Goal: Task Accomplishment & Management: Use online tool/utility

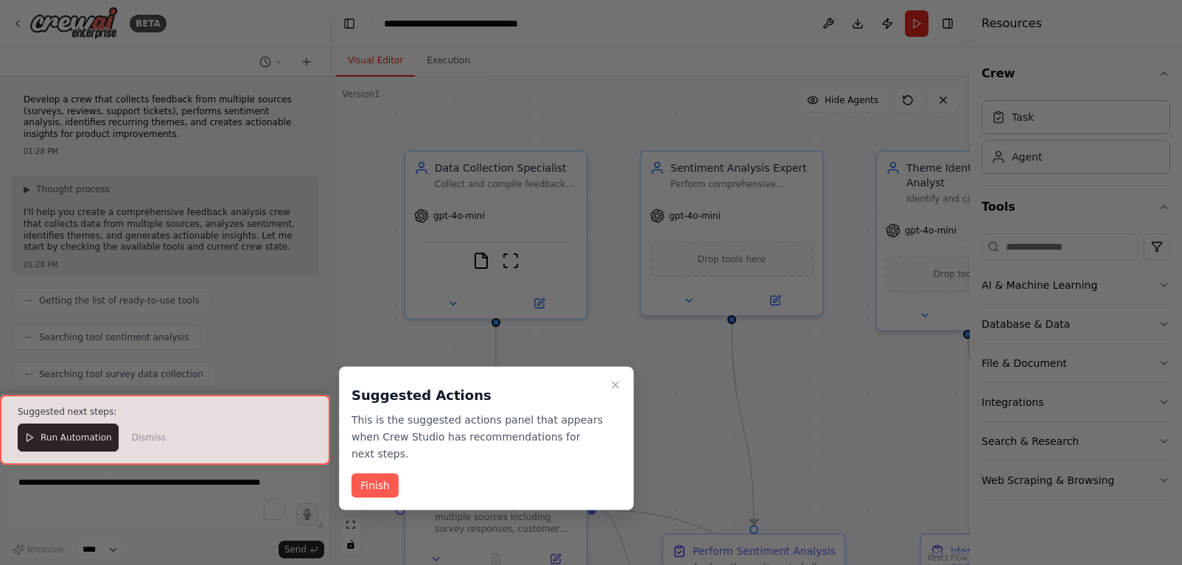
click at [612, 383] on icon "Close walkthrough" at bounding box center [616, 386] width 12 height 12
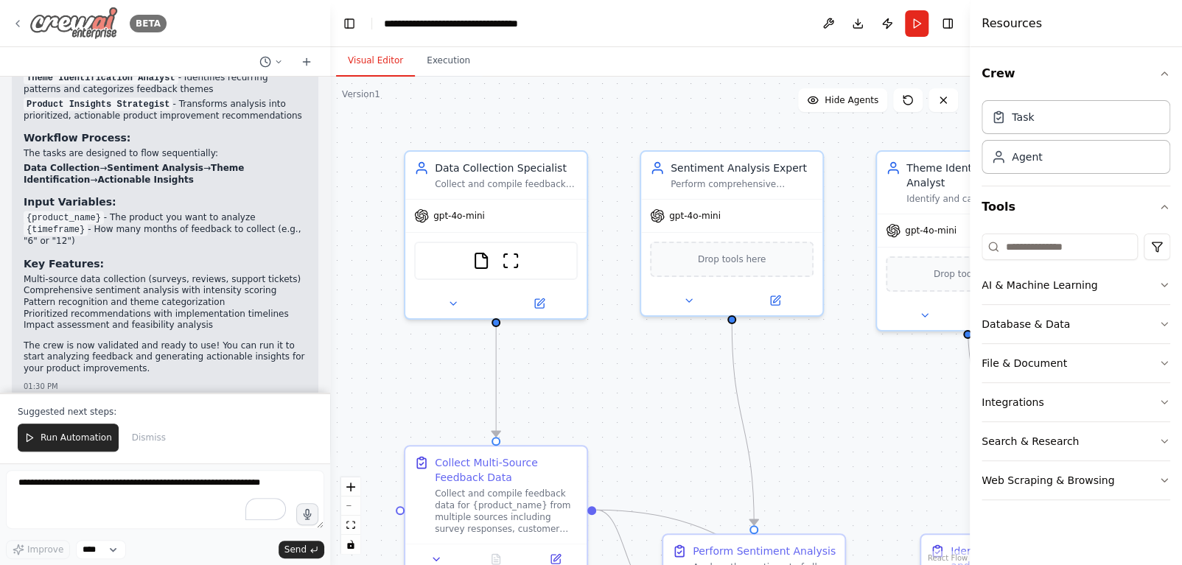
click at [15, 29] on icon at bounding box center [18, 24] width 12 height 12
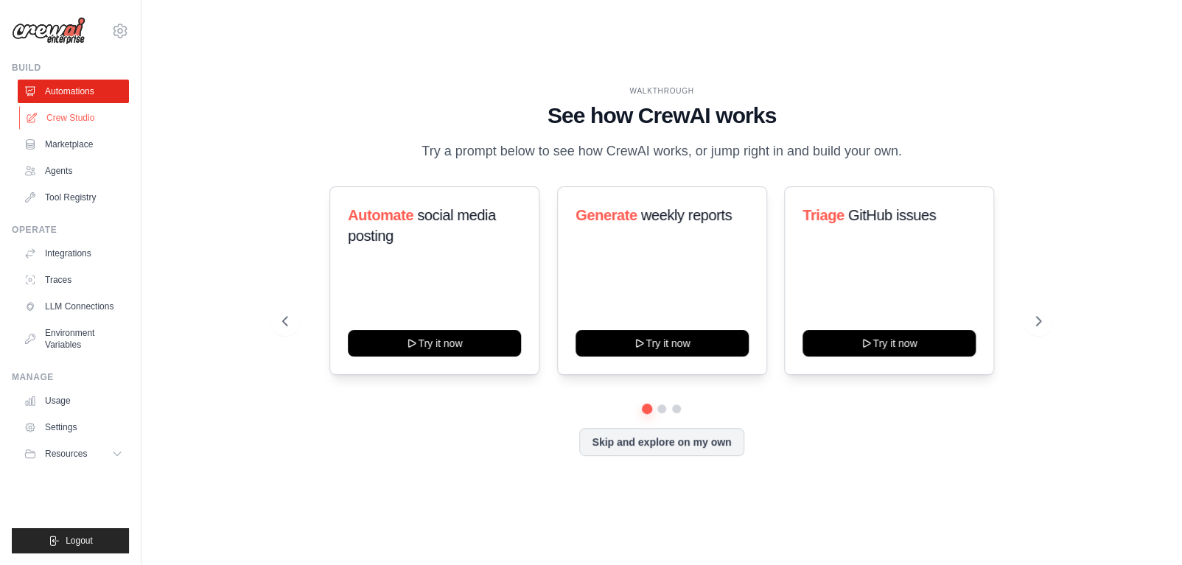
click at [71, 111] on link "Crew Studio" at bounding box center [74, 118] width 111 height 24
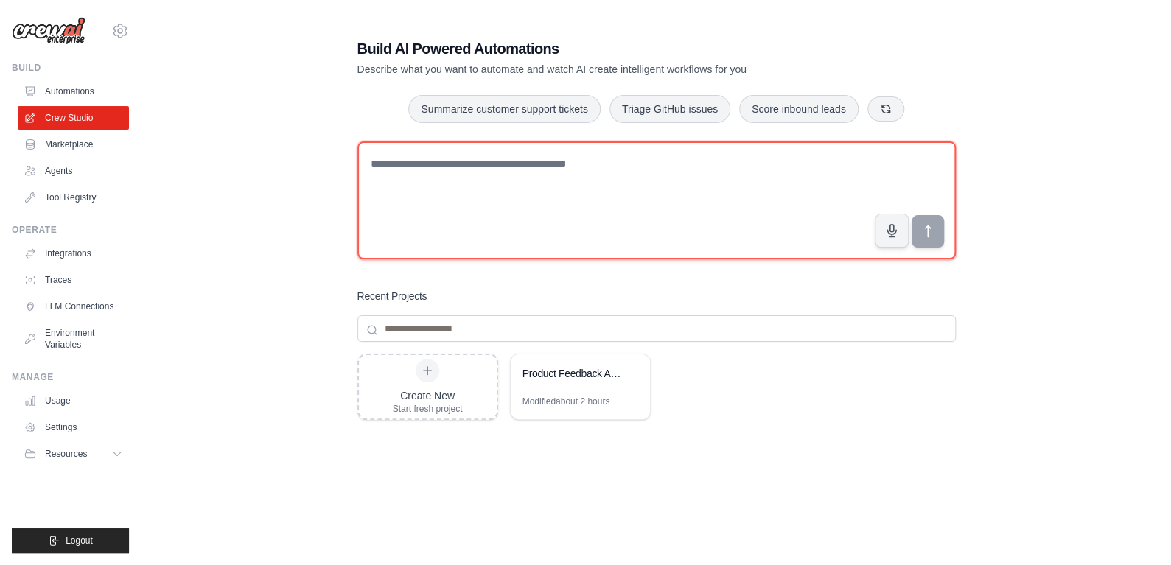
click at [541, 174] on textarea at bounding box center [656, 201] width 598 height 118
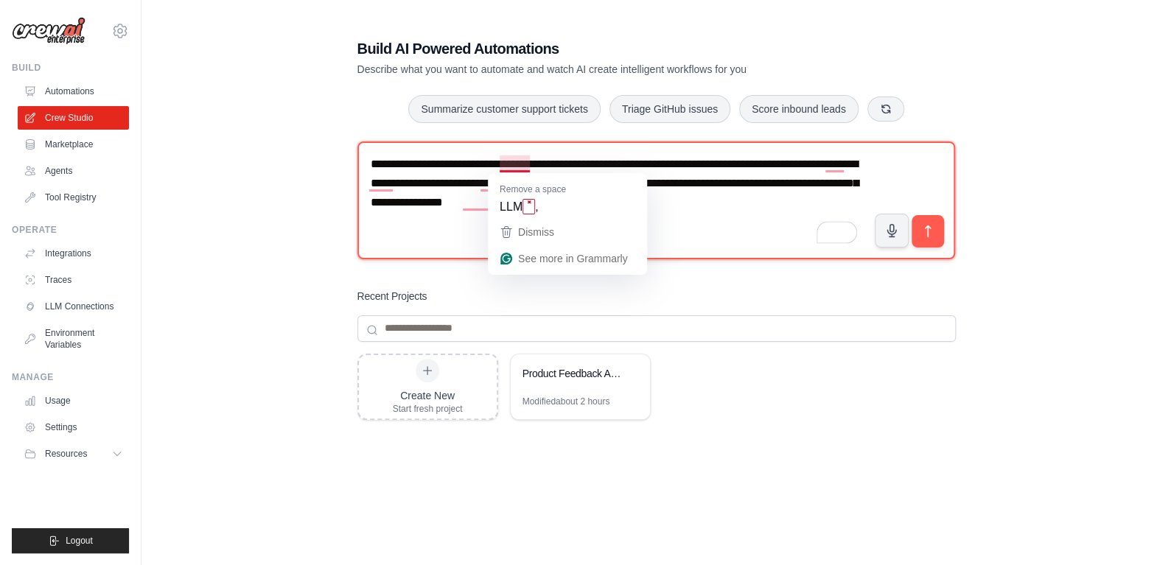
click at [524, 163] on textarea "**********" at bounding box center [656, 201] width 598 height 118
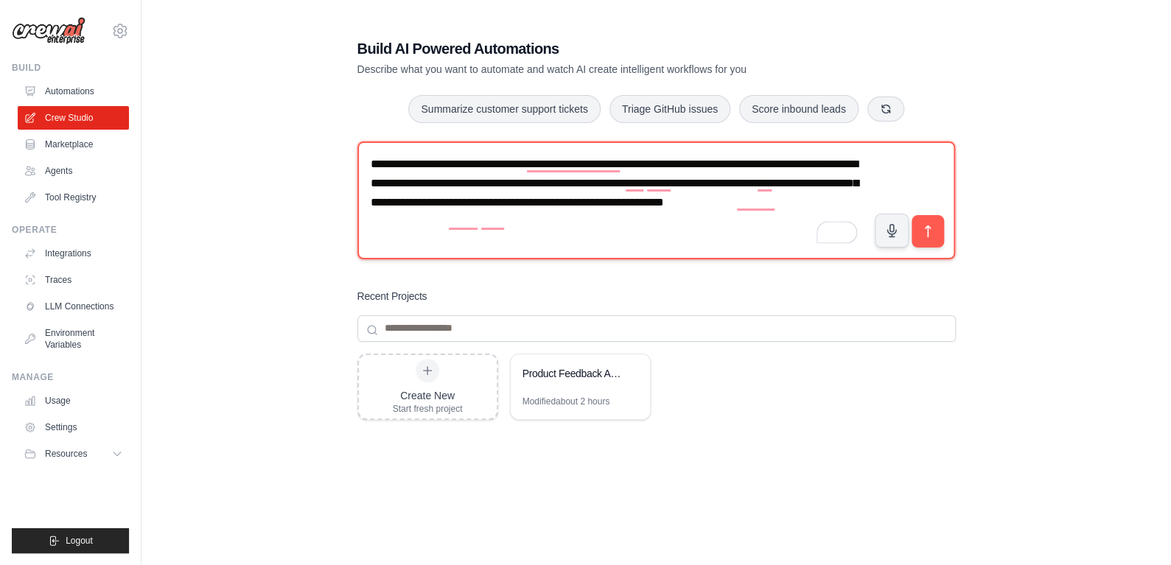
click at [515, 226] on textarea "**********" at bounding box center [656, 201] width 598 height 118
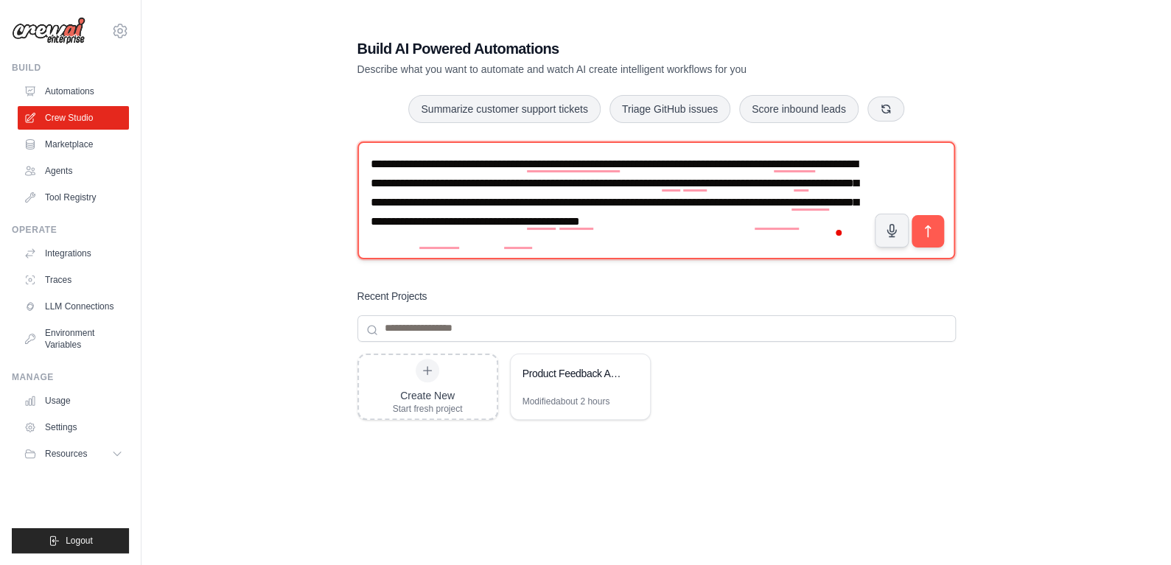
type textarea "**********"
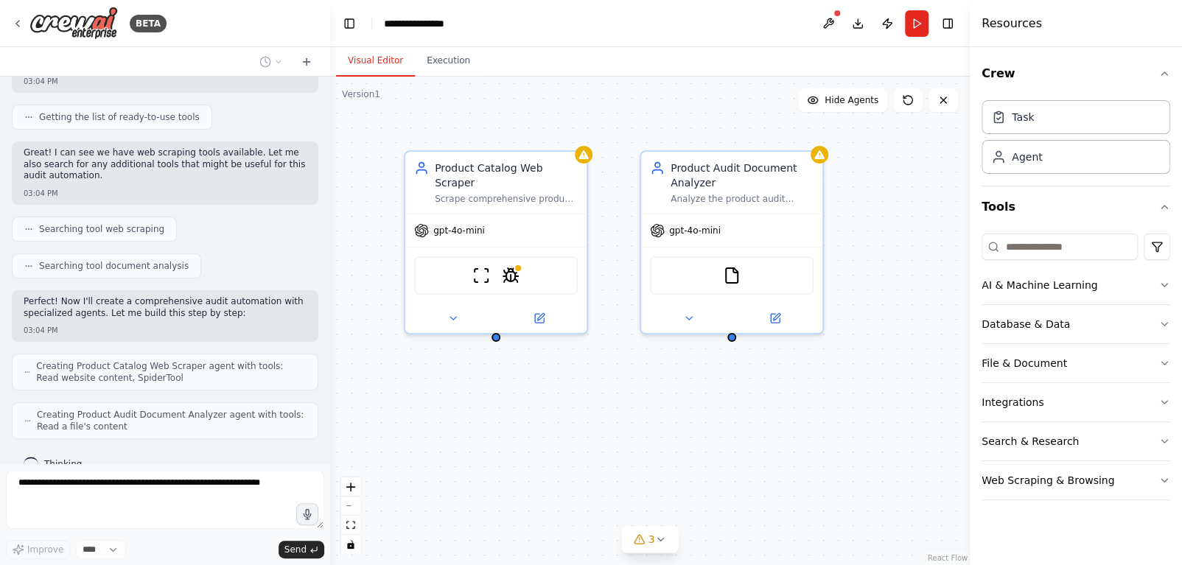
scroll to position [265, 0]
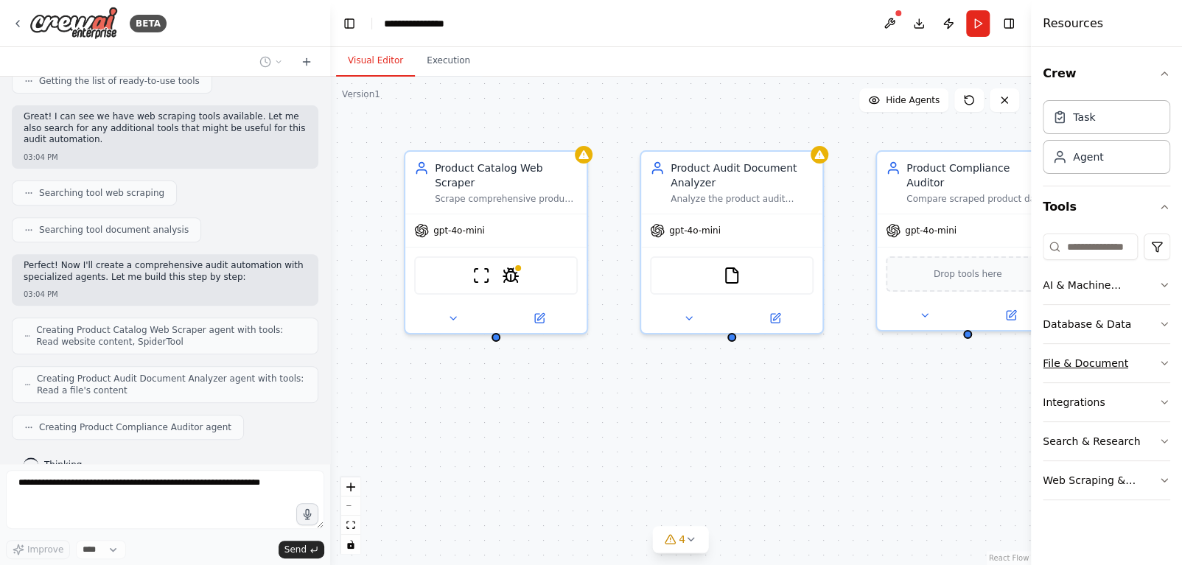
drag, startPoint x: 969, startPoint y: 355, endPoint x: 1137, endPoint y: 348, distance: 167.4
click at [1137, 348] on div "Resources Crew Task Agent Tools AI & Machine Learning Database & Data File & Do…" at bounding box center [1106, 282] width 151 height 565
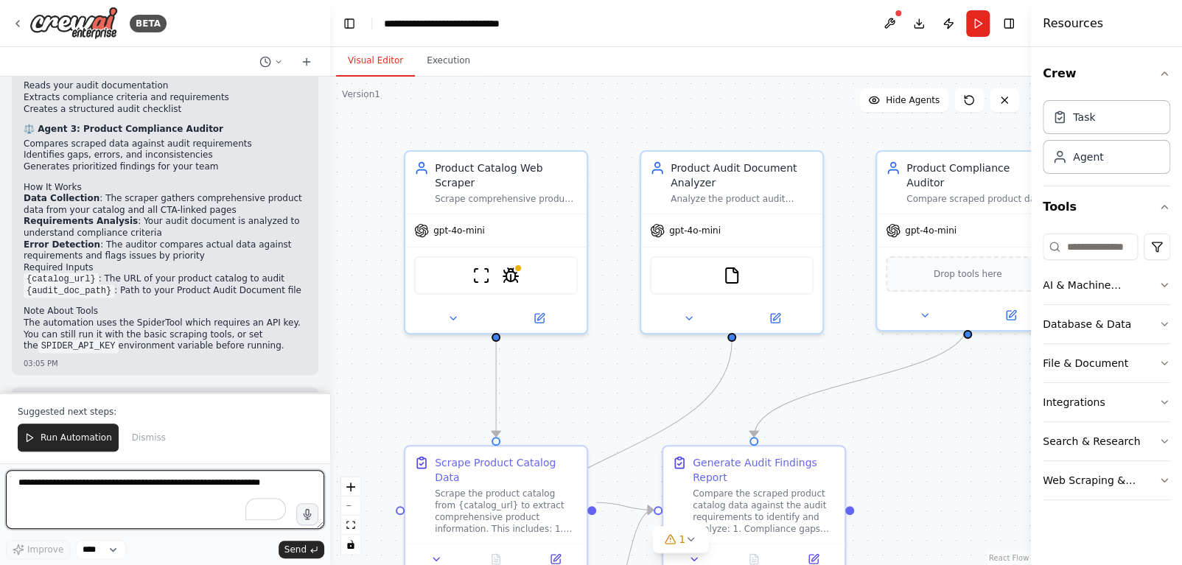
scroll to position [1092, 0]
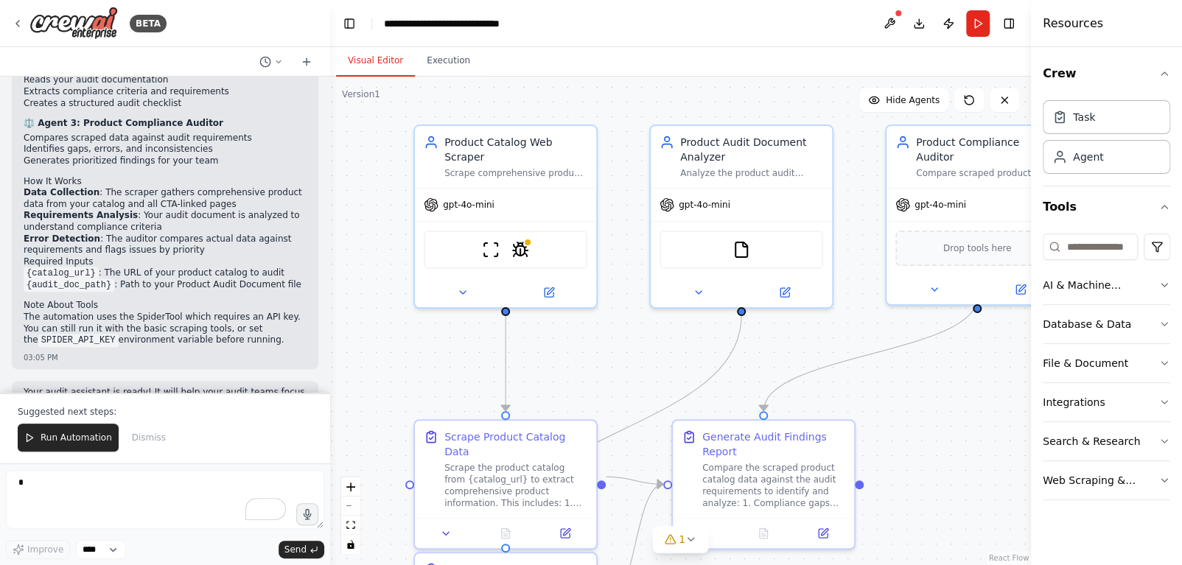
drag, startPoint x: 963, startPoint y: 420, endPoint x: 972, endPoint y: 394, distance: 27.5
click at [972, 394] on div ".deletable-edge-delete-btn { width: 20px; height: 20px; border: 0px solid #ffff…" at bounding box center [680, 321] width 701 height 489
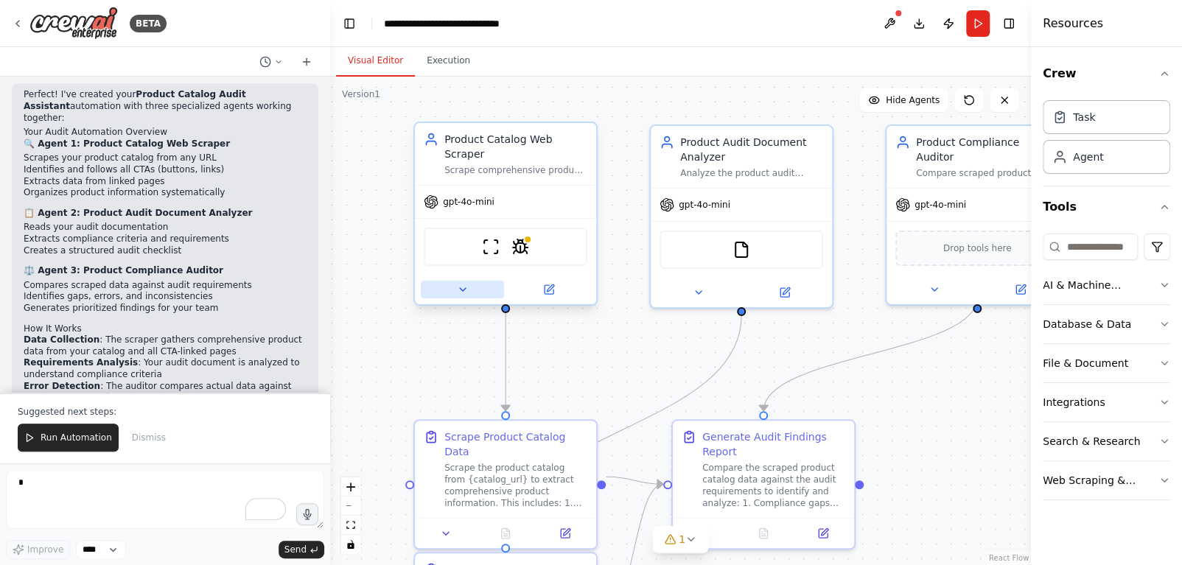
click at [461, 288] on icon at bounding box center [463, 289] width 6 height 3
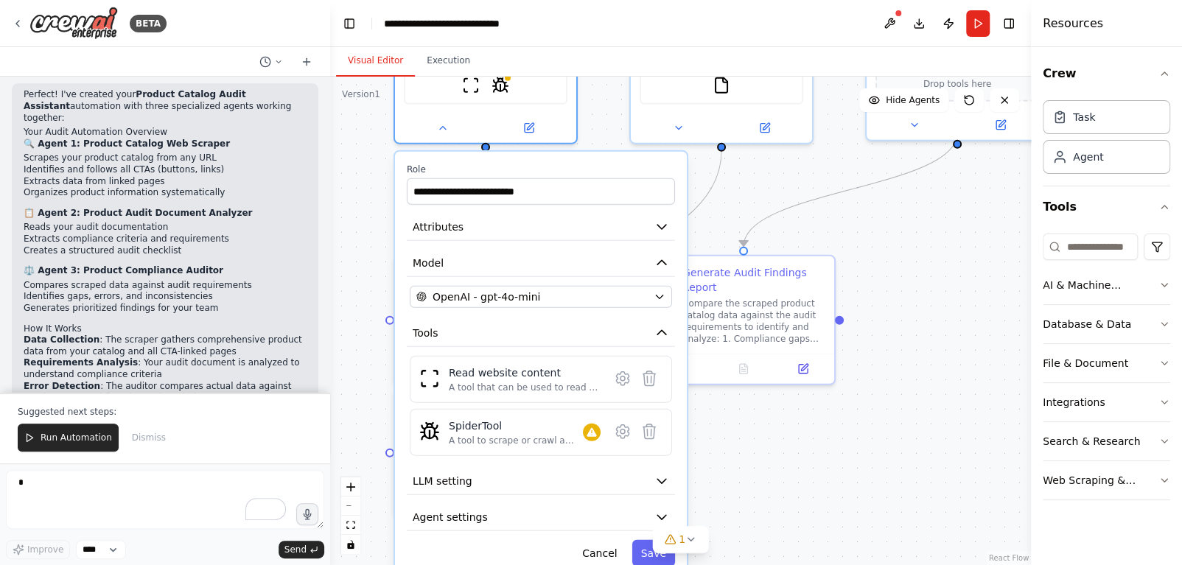
drag, startPoint x: 901, startPoint y: 369, endPoint x: 897, endPoint y: 225, distance: 143.8
click at [897, 225] on div ".deletable-edge-delete-btn { width: 20px; height: 20px; border: 0px solid #ffff…" at bounding box center [680, 321] width 701 height 489
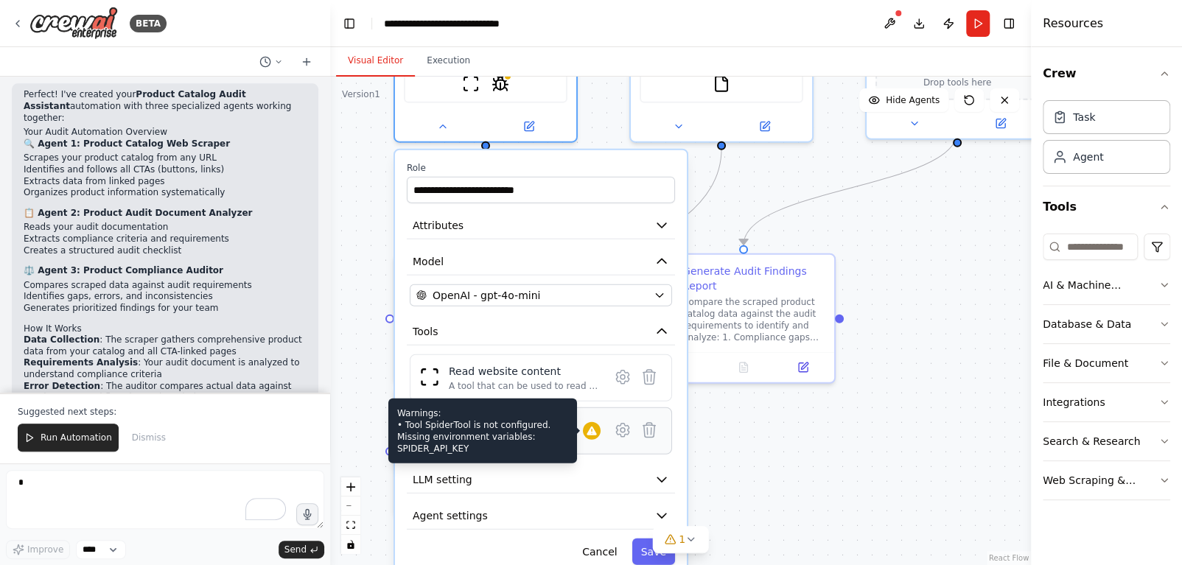
click at [587, 427] on icon at bounding box center [592, 431] width 10 height 9
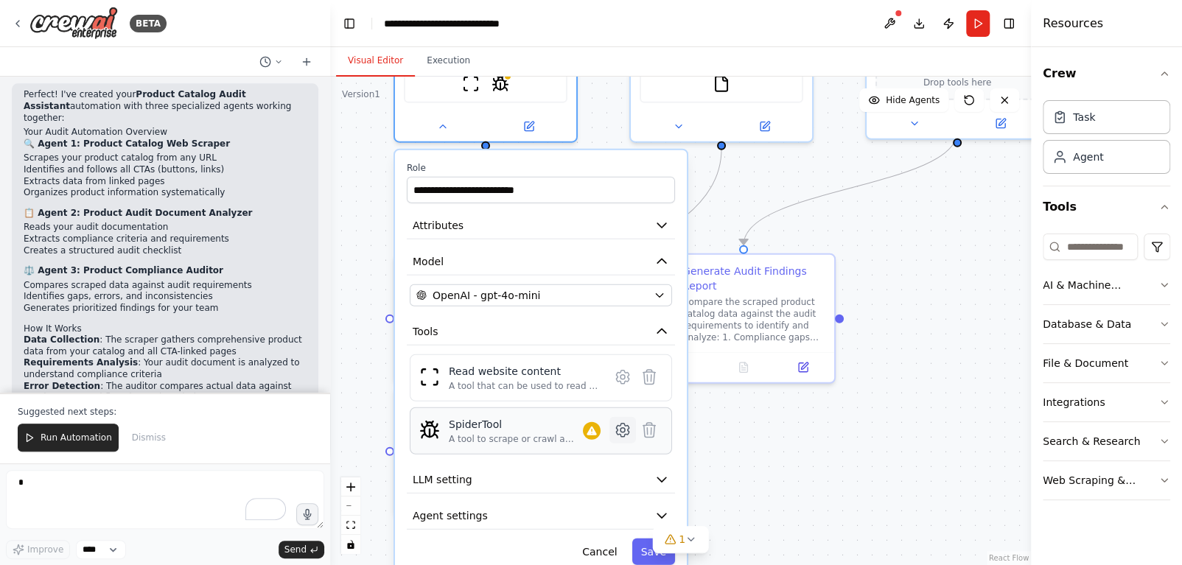
click at [627, 424] on icon at bounding box center [622, 430] width 13 height 13
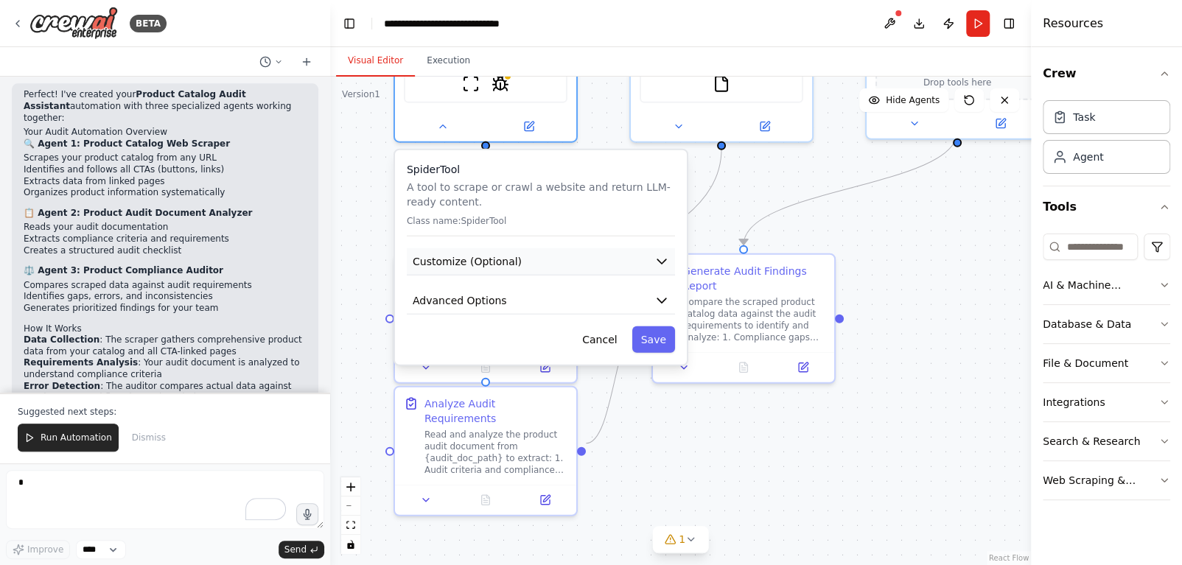
click at [590, 257] on button "Customize (Optional)" at bounding box center [541, 261] width 268 height 27
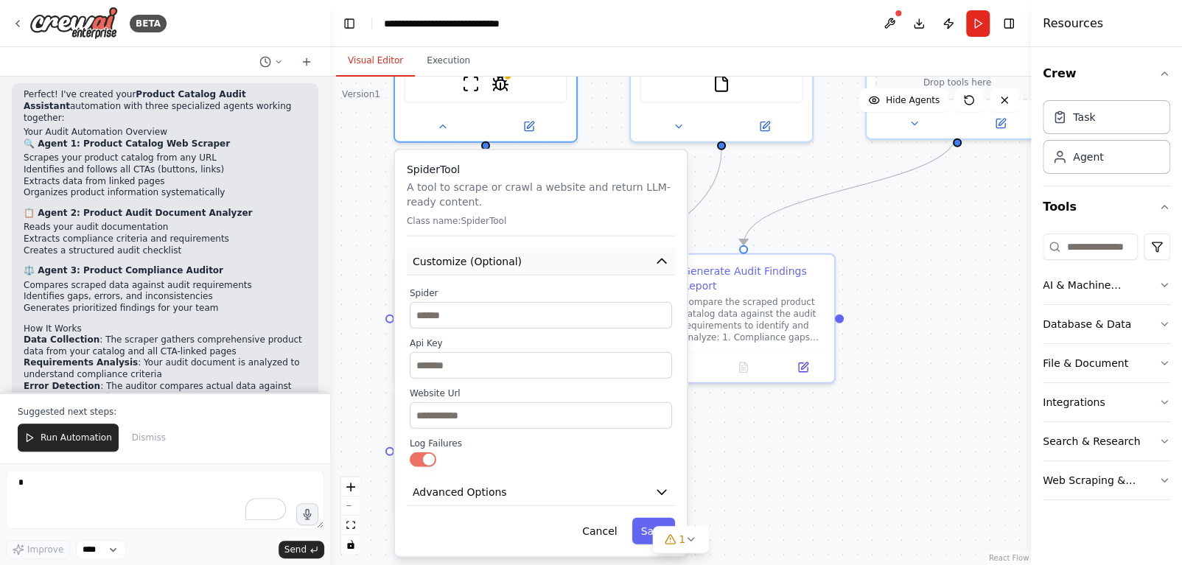
click at [590, 257] on button "Customize (Optional)" at bounding box center [541, 261] width 268 height 27
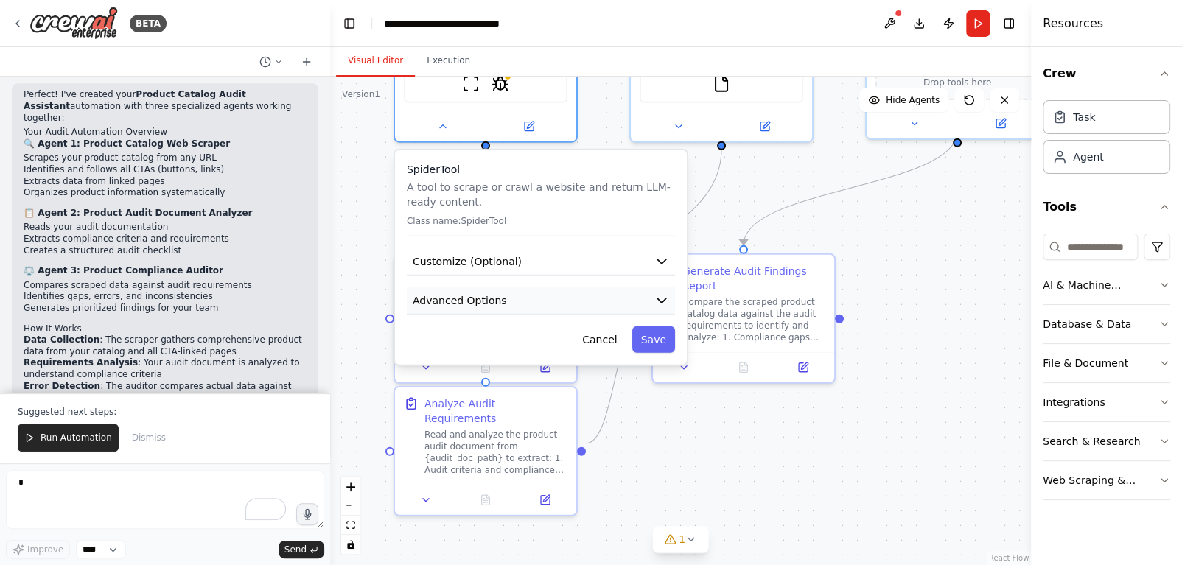
click at [590, 287] on button "Advanced Options" at bounding box center [541, 300] width 268 height 27
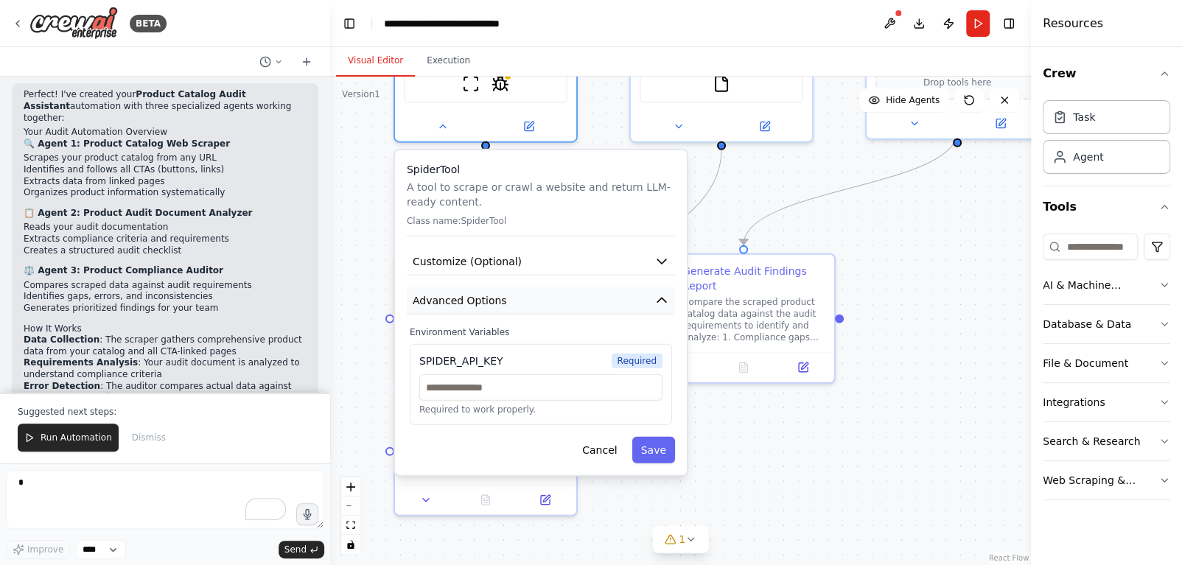
click at [590, 287] on button "Advanced Options" at bounding box center [541, 300] width 268 height 27
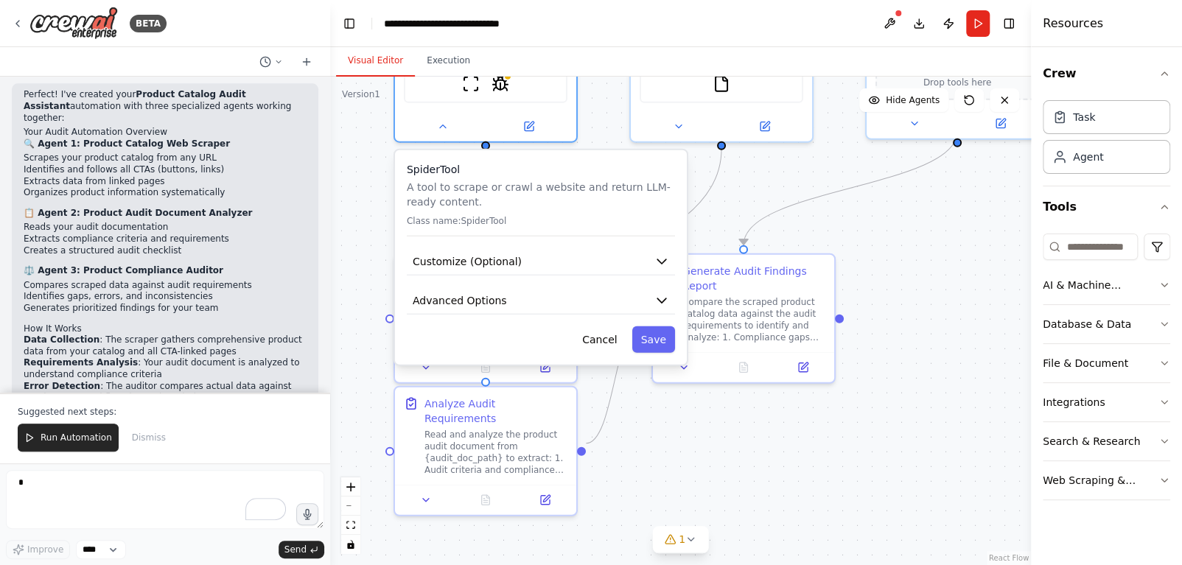
click at [919, 248] on div ".deletable-edge-delete-btn { width: 20px; height: 20px; border: 0px solid #ffff…" at bounding box center [680, 321] width 701 height 489
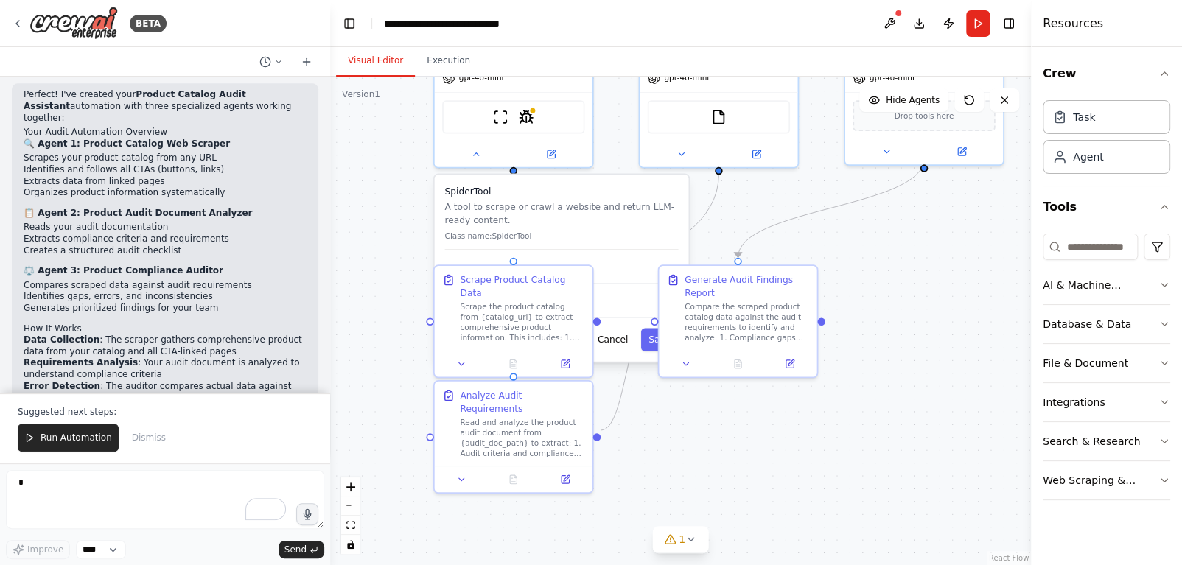
click at [942, 396] on div ".deletable-edge-delete-btn { width: 20px; height: 20px; border: 0px solid #ffff…" at bounding box center [680, 321] width 701 height 489
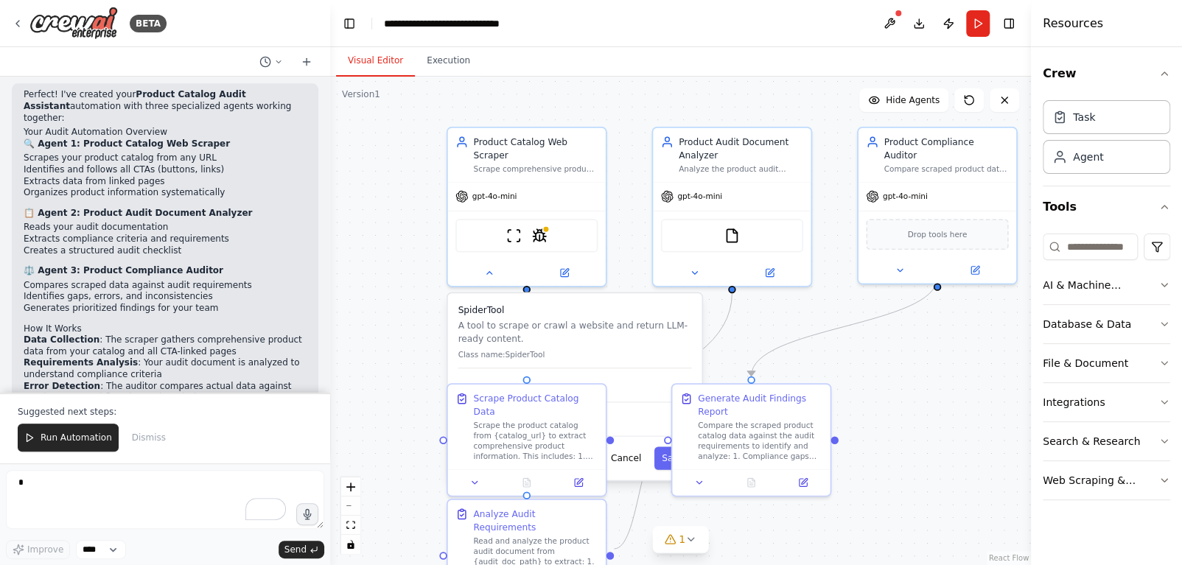
drag, startPoint x: 889, startPoint y: 308, endPoint x: 842, endPoint y: 435, distance: 135.3
click at [898, 430] on div ".deletable-edge-delete-btn { width: 20px; height: 20px; border: 0px solid #ffff…" at bounding box center [680, 321] width 701 height 489
click at [521, 260] on div at bounding box center [524, 273] width 158 height 26
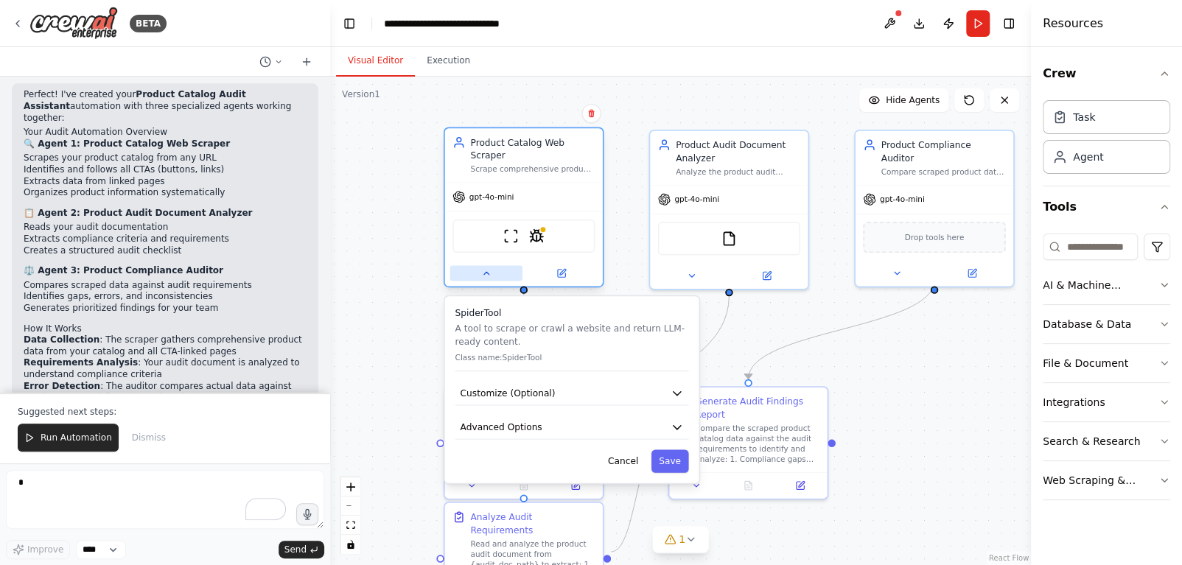
click at [484, 268] on icon at bounding box center [486, 273] width 10 height 10
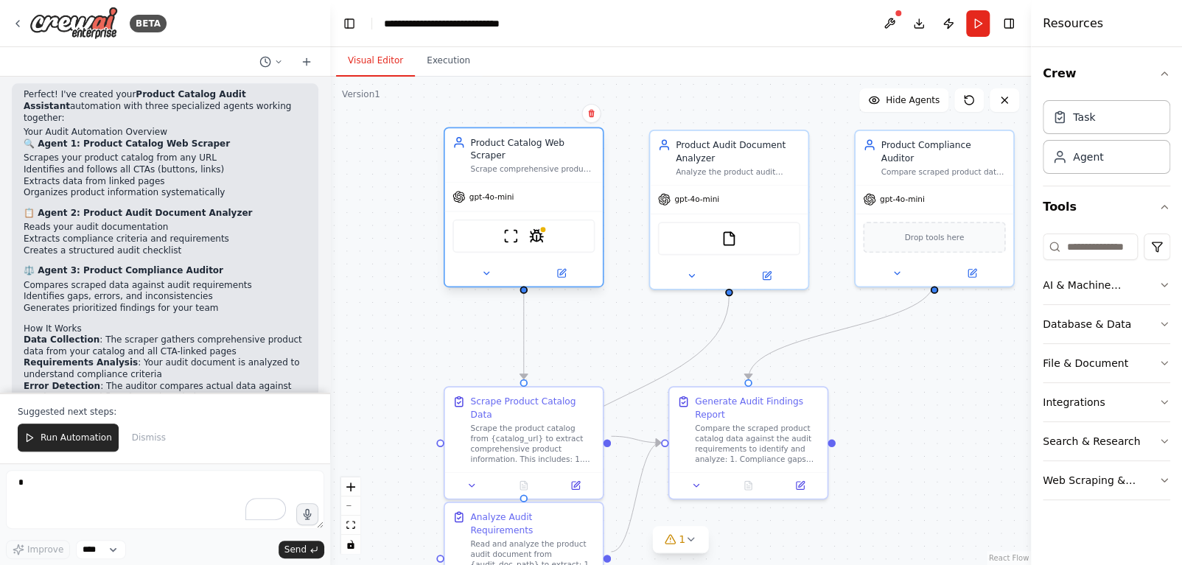
click at [532, 145] on div "Product Catalog Web Scraper" at bounding box center [532, 149] width 125 height 26
click at [479, 265] on button at bounding box center [486, 272] width 72 height 15
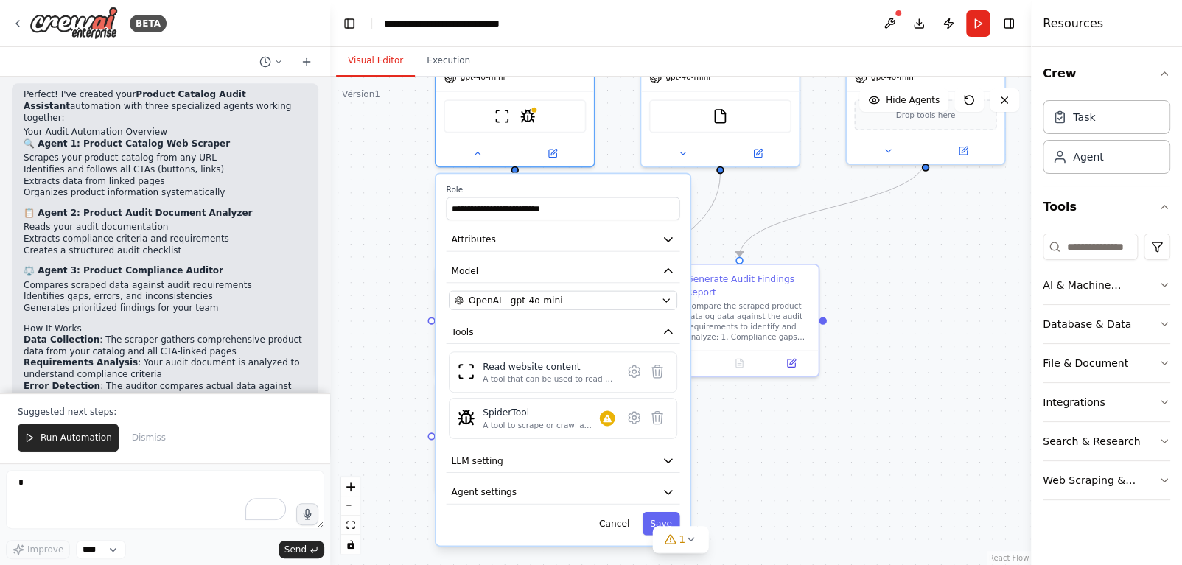
drag, startPoint x: 904, startPoint y: 310, endPoint x: 904, endPoint y: 273, distance: 36.9
click at [904, 273] on div ".deletable-edge-delete-btn { width: 20px; height: 20px; border: 0px solid #ffff…" at bounding box center [680, 321] width 701 height 489
click at [661, 228] on button "Attributes" at bounding box center [563, 240] width 234 height 24
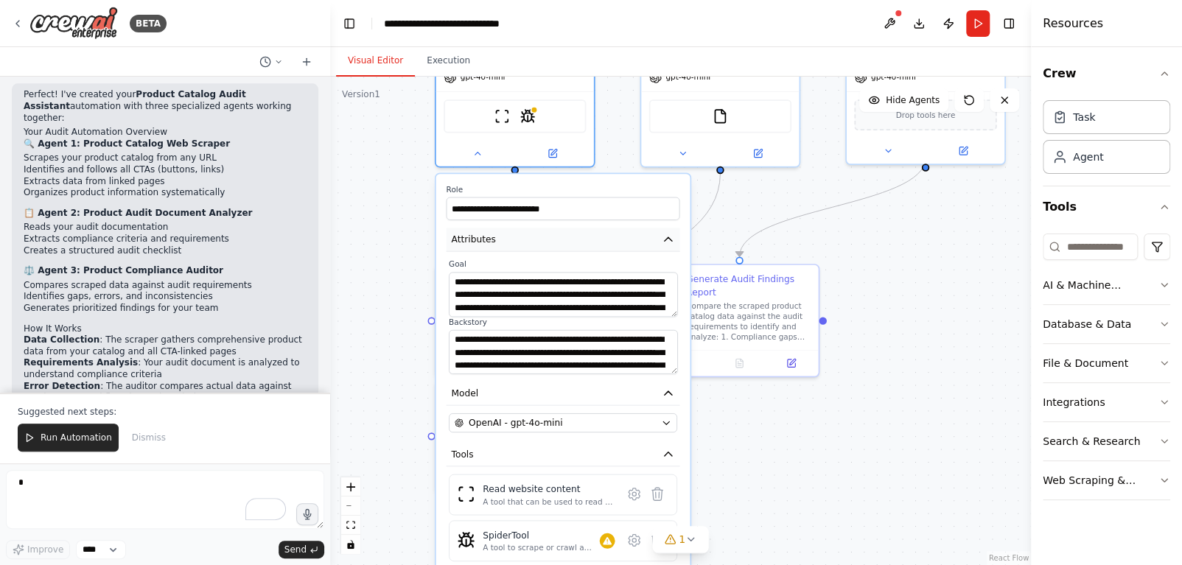
click at [662, 233] on icon "button" at bounding box center [668, 239] width 13 height 13
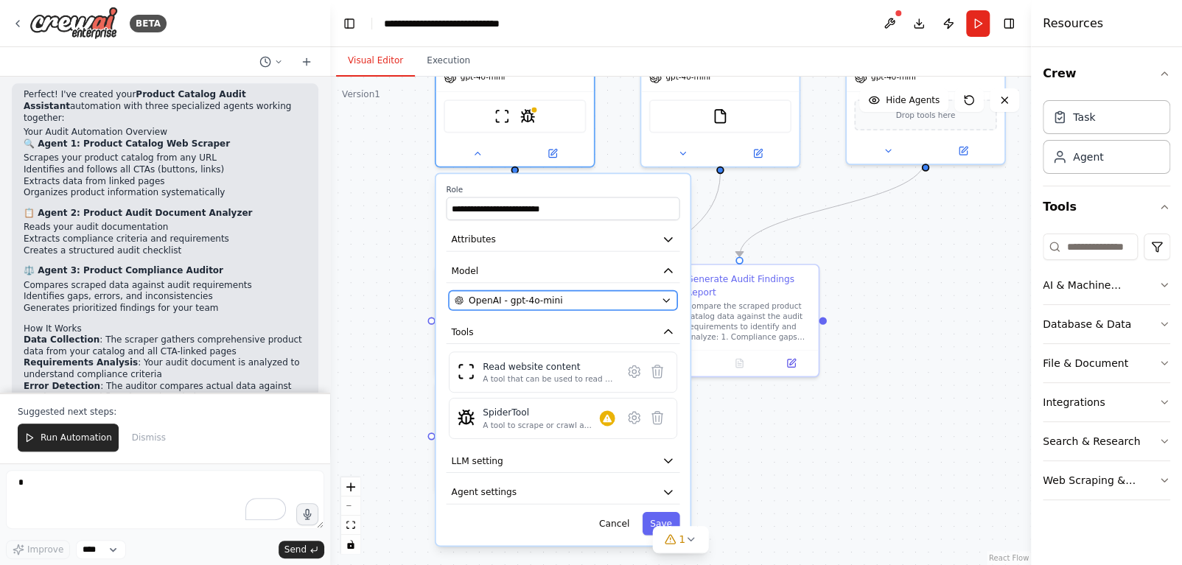
click at [663, 296] on icon "button" at bounding box center [666, 301] width 10 height 10
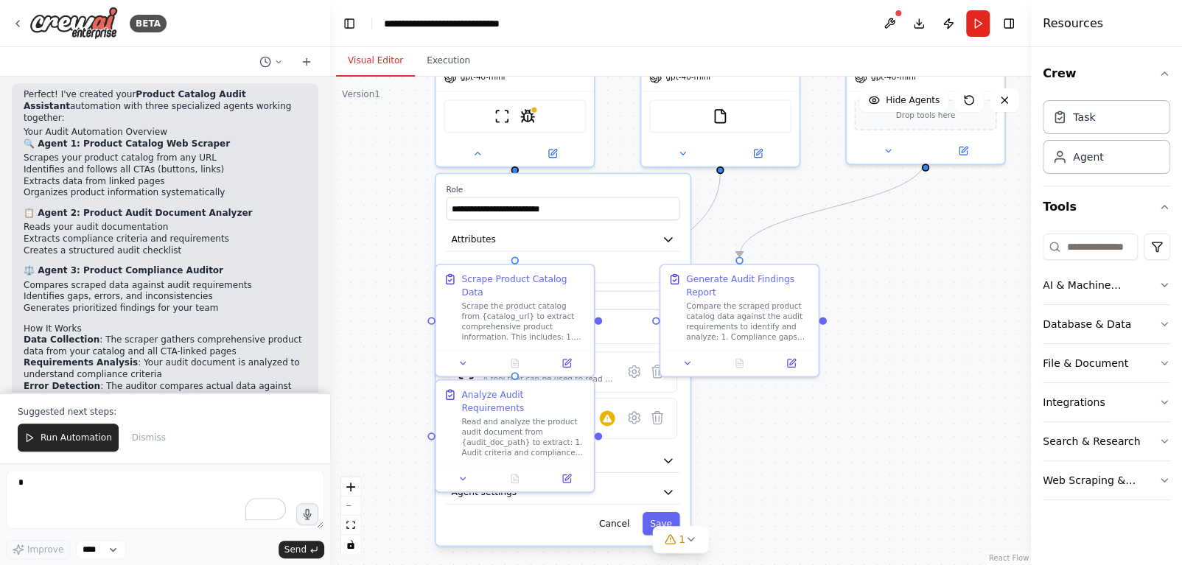
click at [837, 463] on div ".deletable-edge-delete-btn { width: 20px; height: 20px; border: 0px solid #ffff…" at bounding box center [680, 321] width 701 height 489
click at [562, 241] on div "**********" at bounding box center [563, 359] width 254 height 371
click at [406, 279] on div ".deletable-edge-delete-btn { width: 20px; height: 20px; border: 0px solid #ffff…" at bounding box center [680, 321] width 701 height 489
click at [609, 512] on button "Cancel" at bounding box center [614, 523] width 46 height 23
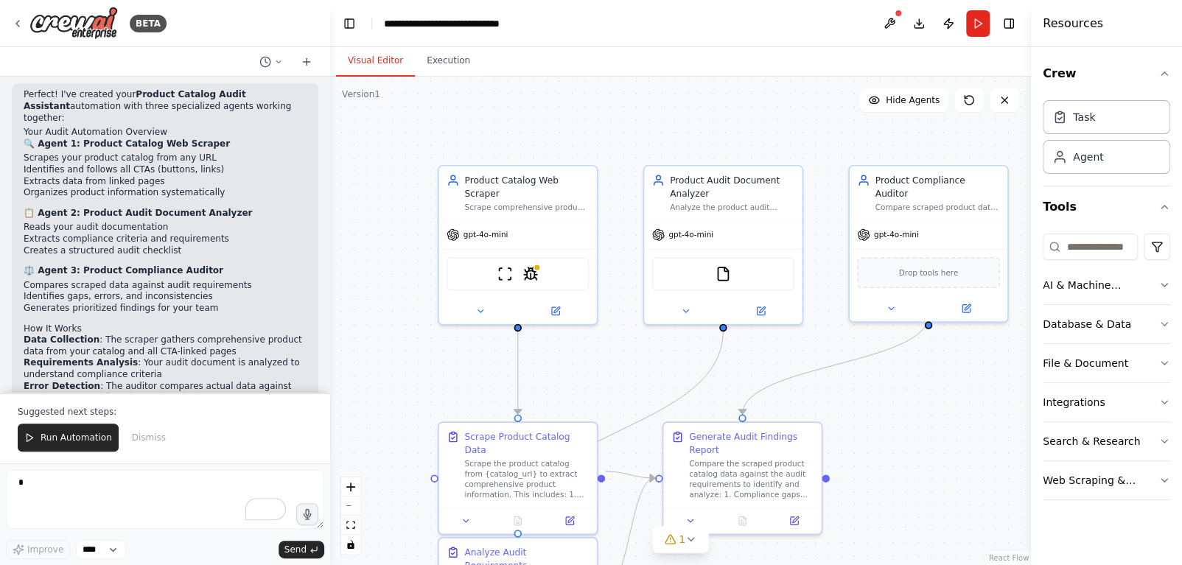
drag, startPoint x: 568, startPoint y: 192, endPoint x: 570, endPoint y: 350, distance: 157.8
click at [570, 350] on div ".deletable-edge-delete-btn { width: 20px; height: 20px; border: 0px solid #ffff…" at bounding box center [680, 321] width 701 height 489
click at [551, 305] on icon at bounding box center [554, 308] width 7 height 7
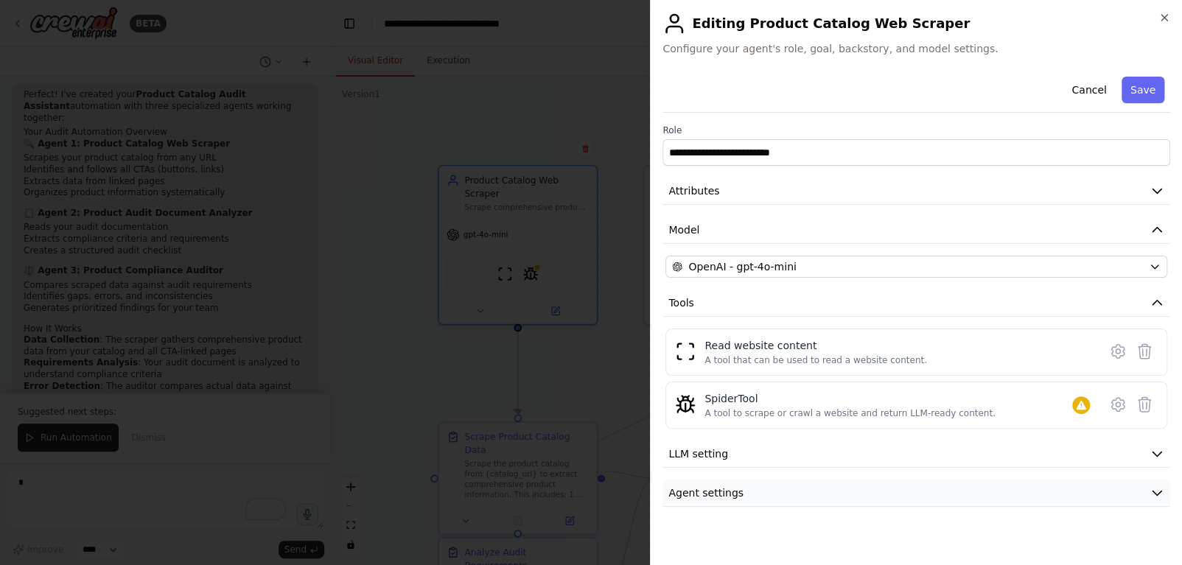
click at [1086, 495] on button "Agent settings" at bounding box center [917, 493] width 508 height 27
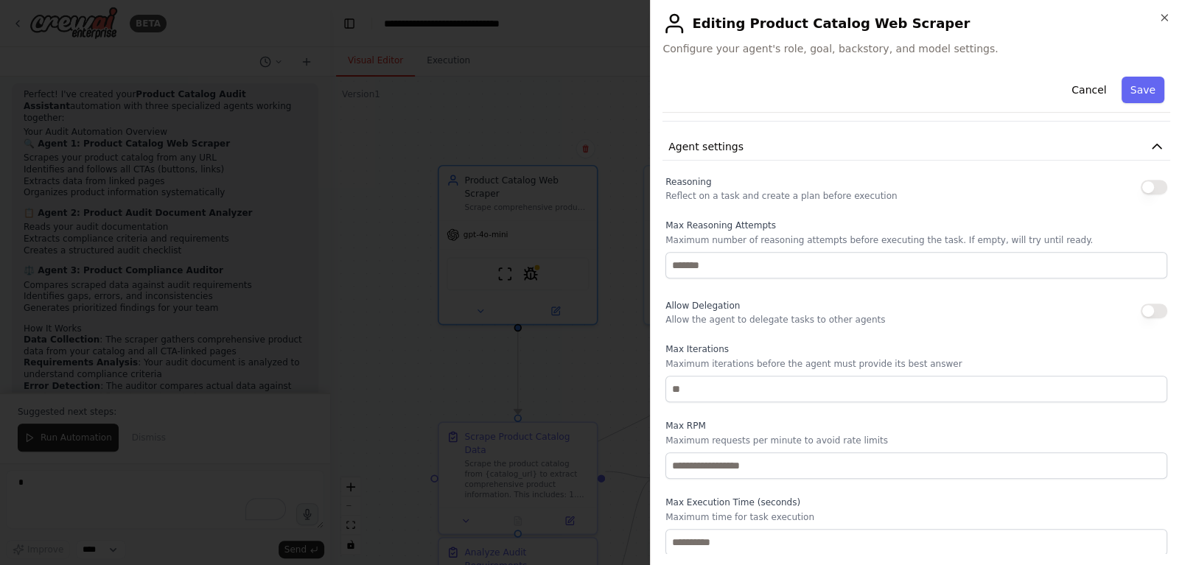
scroll to position [126, 0]
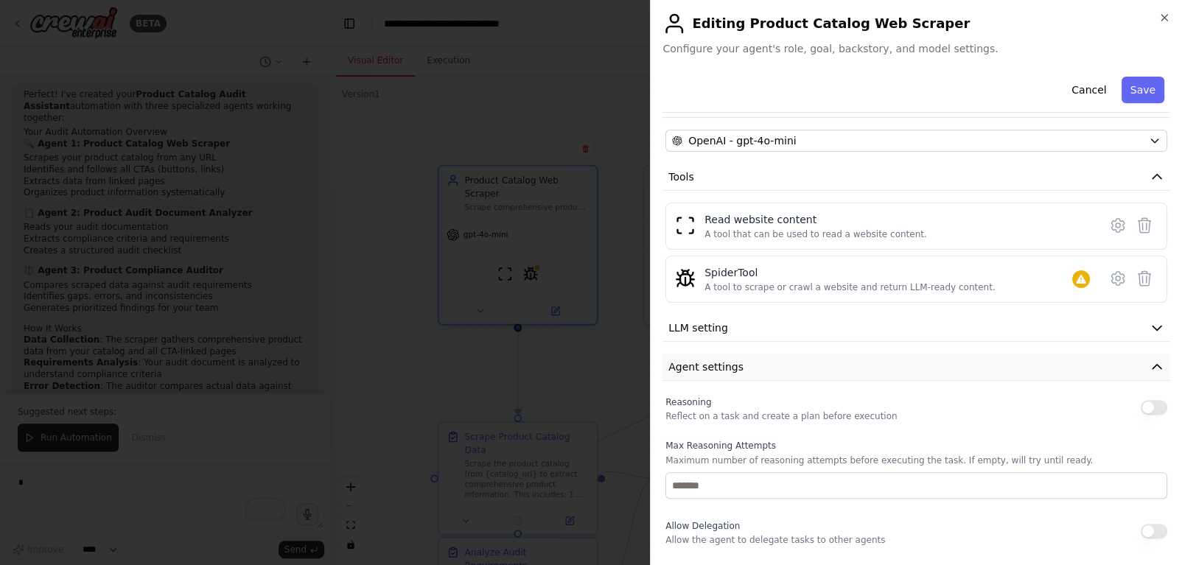
click at [1100, 357] on button "Agent settings" at bounding box center [917, 367] width 508 height 27
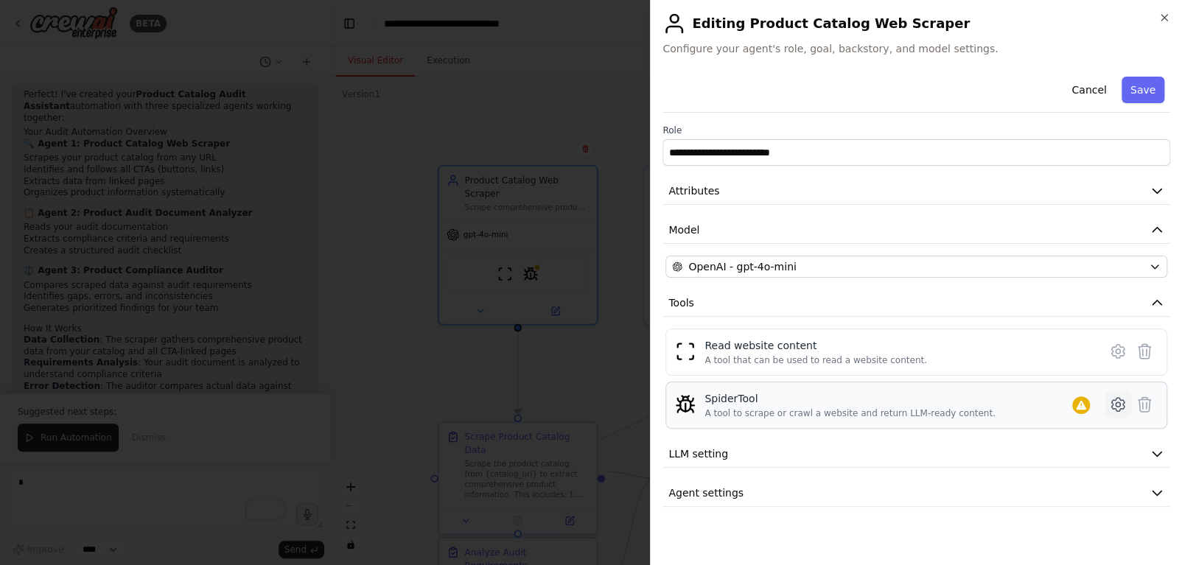
click at [1122, 408] on icon at bounding box center [1118, 405] width 18 height 18
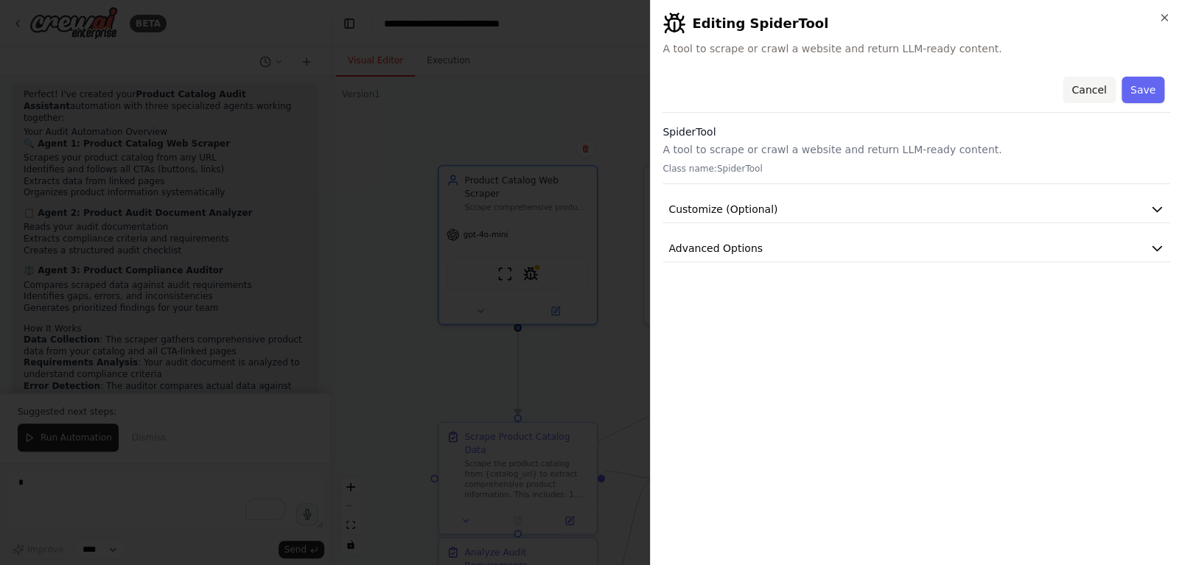
click at [1090, 84] on button "Cancel" at bounding box center [1089, 90] width 52 height 27
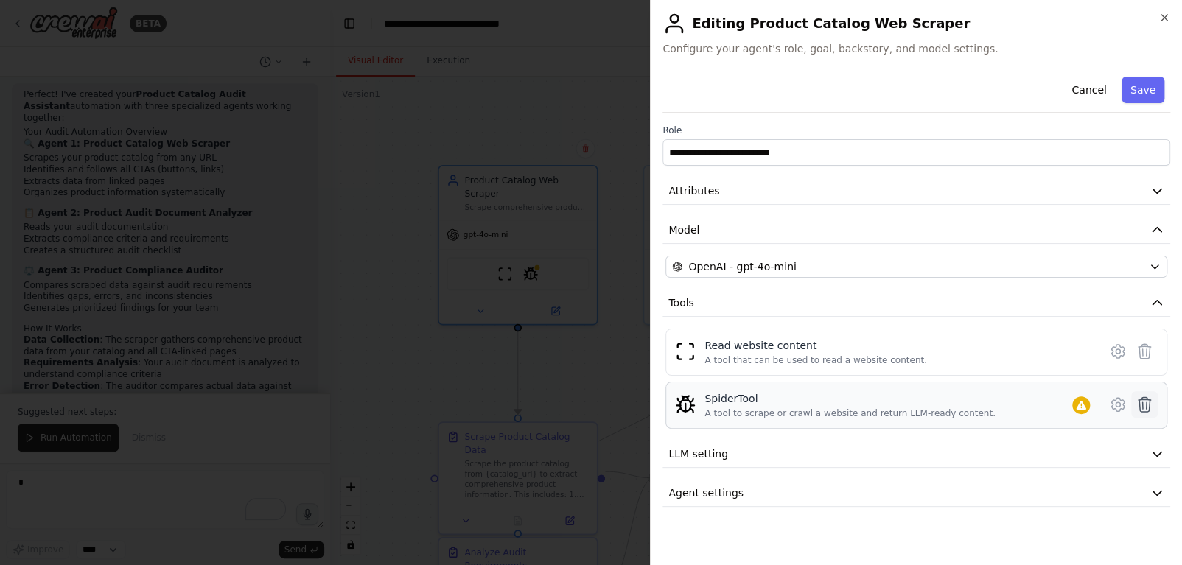
click at [1146, 405] on icon at bounding box center [1145, 404] width 13 height 15
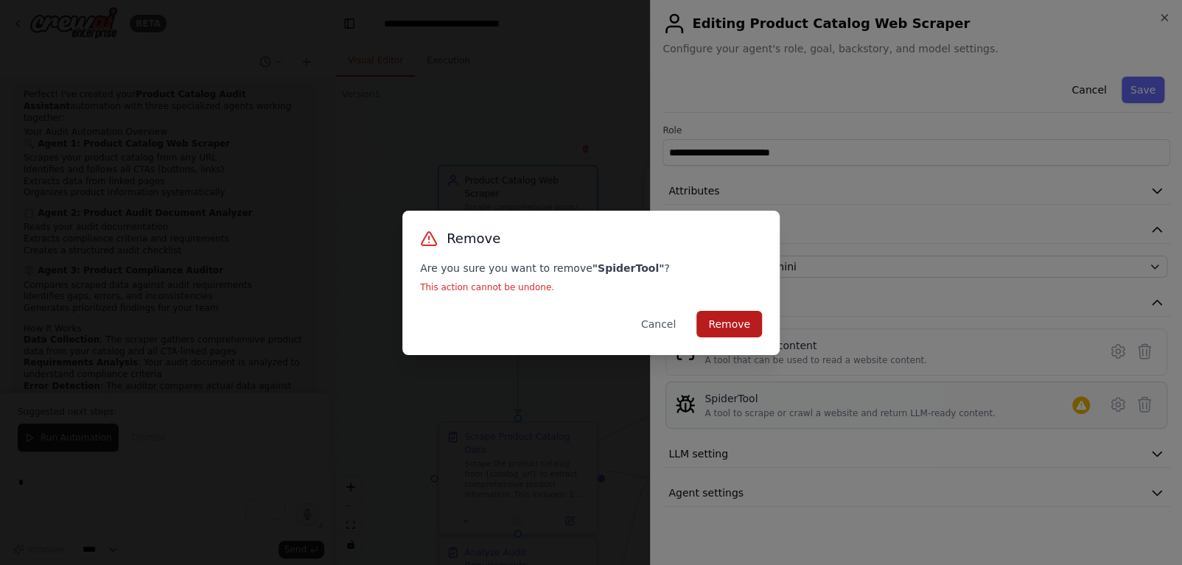
click at [727, 327] on button "Remove" at bounding box center [730, 324] width 66 height 27
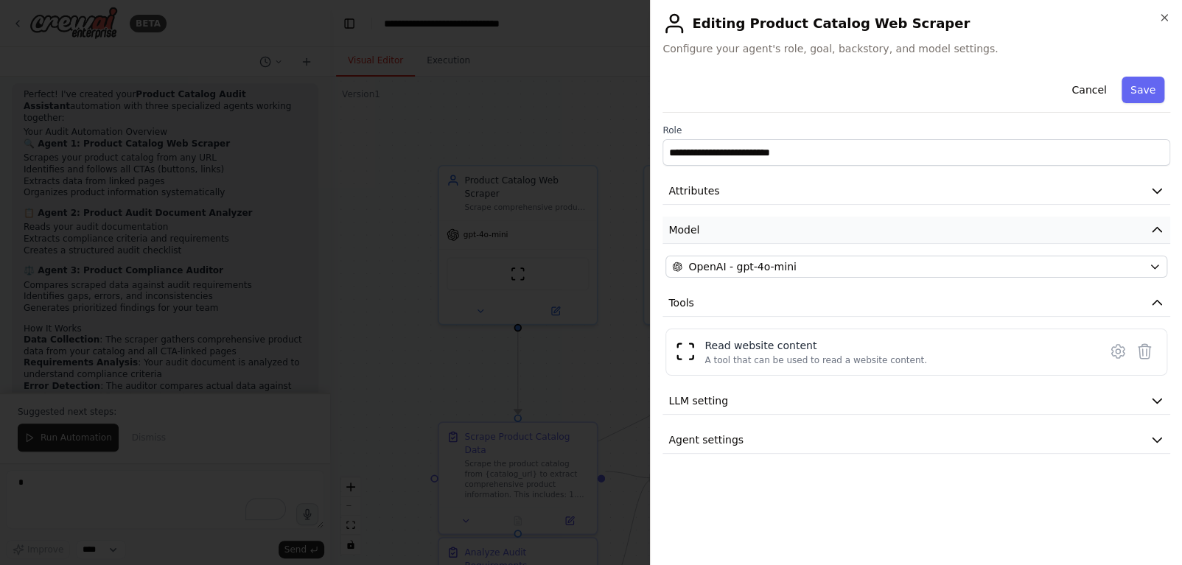
click at [1162, 227] on icon "button" at bounding box center [1157, 230] width 15 height 15
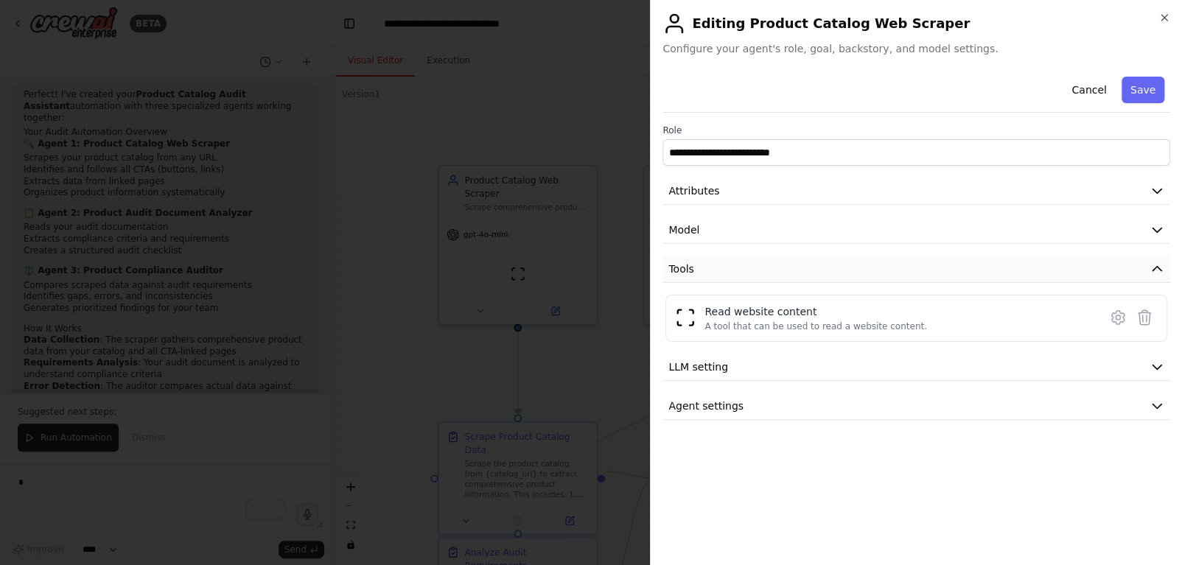
click at [1158, 267] on icon "button" at bounding box center [1157, 269] width 15 height 15
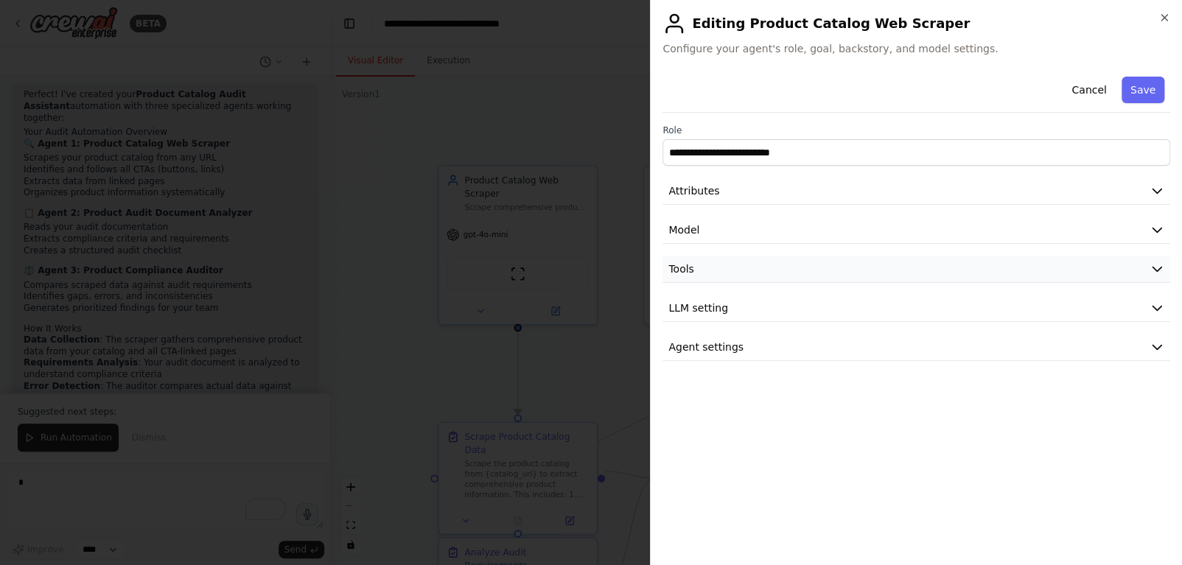
click at [1158, 267] on icon "button" at bounding box center [1157, 269] width 15 height 15
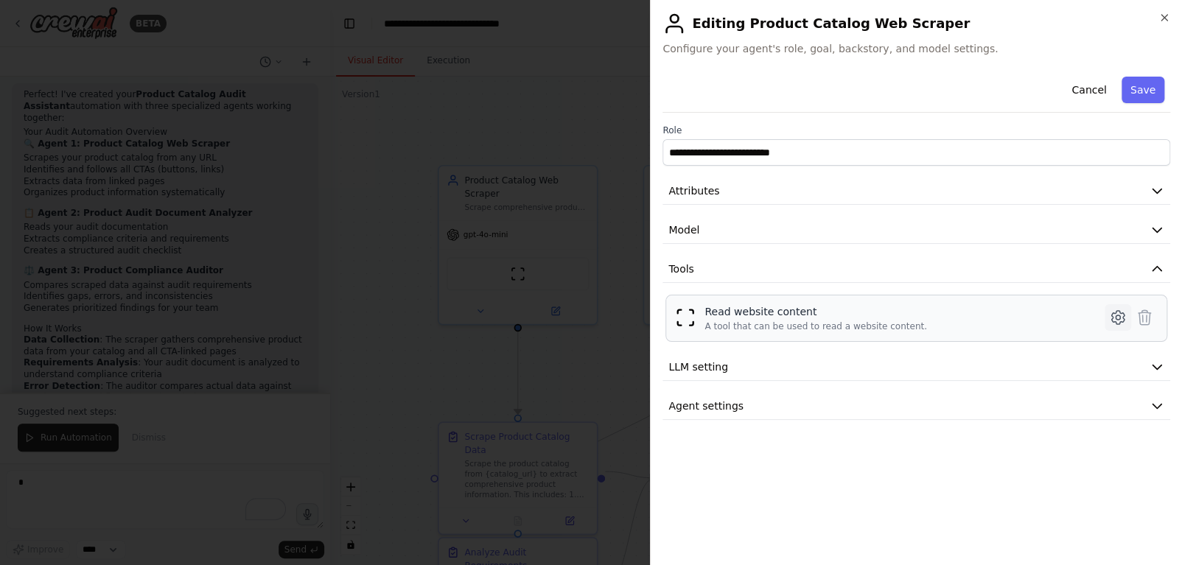
click at [1114, 315] on icon at bounding box center [1118, 318] width 18 height 18
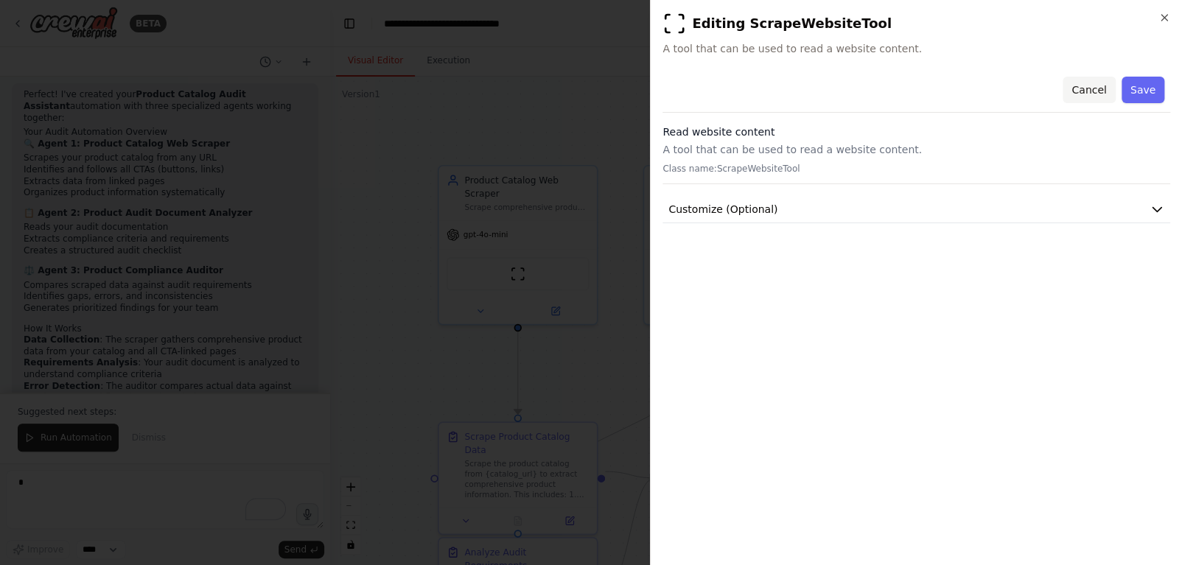
click at [1089, 88] on button "Cancel" at bounding box center [1089, 90] width 52 height 27
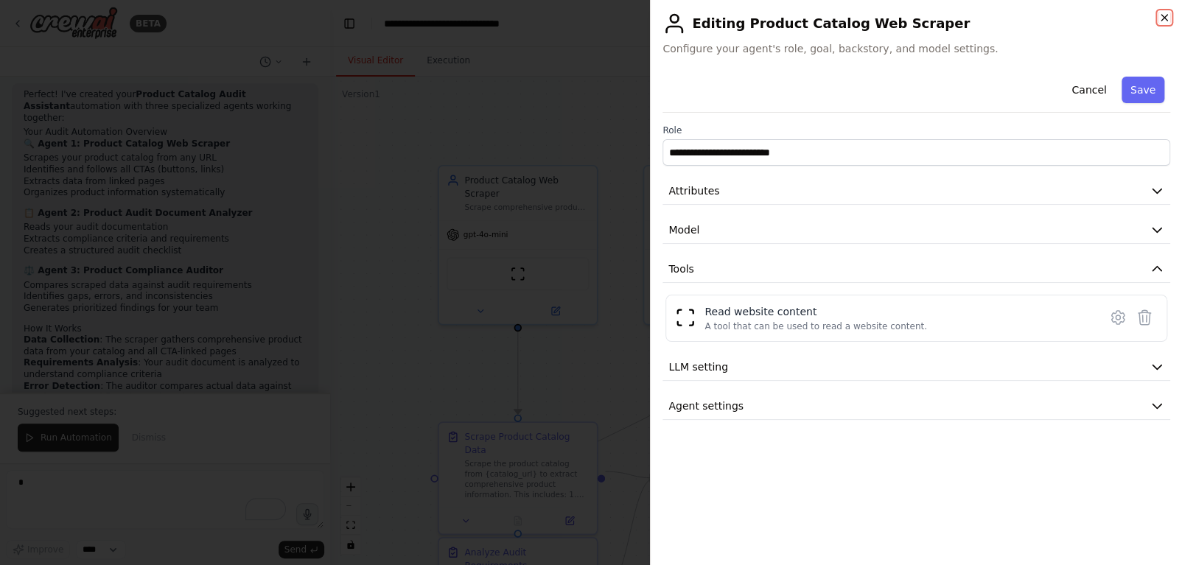
click at [1161, 15] on icon "button" at bounding box center [1165, 18] width 12 height 12
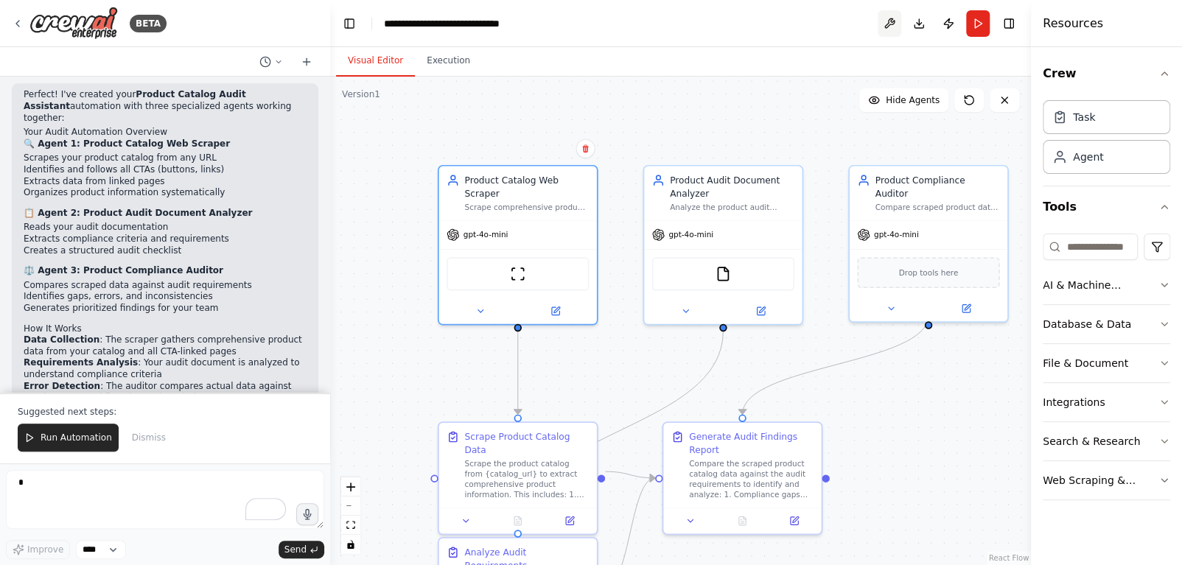
click at [887, 21] on button at bounding box center [890, 23] width 24 height 27
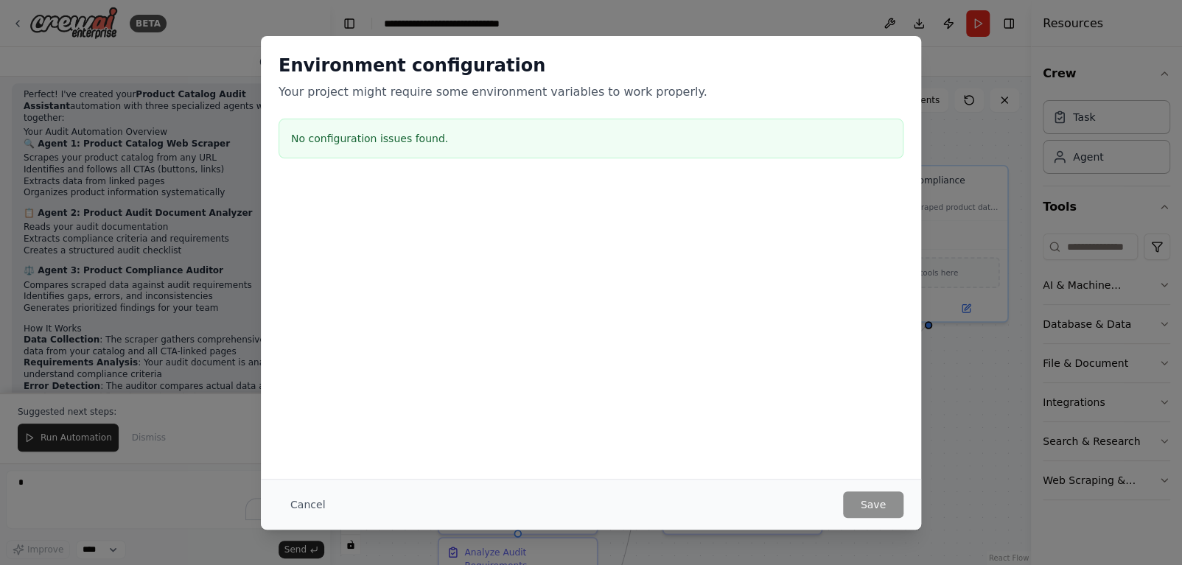
click at [1016, 419] on div "Environment configuration Your project might require some environment variables…" at bounding box center [591, 282] width 1182 height 565
click at [967, 83] on div "Environment configuration Your project might require some environment variables…" at bounding box center [591, 282] width 1182 height 565
drag, startPoint x: 226, startPoint y: 357, endPoint x: 203, endPoint y: 448, distance: 94.4
click at [226, 360] on div "Environment configuration Your project might require some environment variables…" at bounding box center [591, 282] width 1182 height 565
drag, startPoint x: 203, startPoint y: 452, endPoint x: 31, endPoint y: 96, distance: 395.3
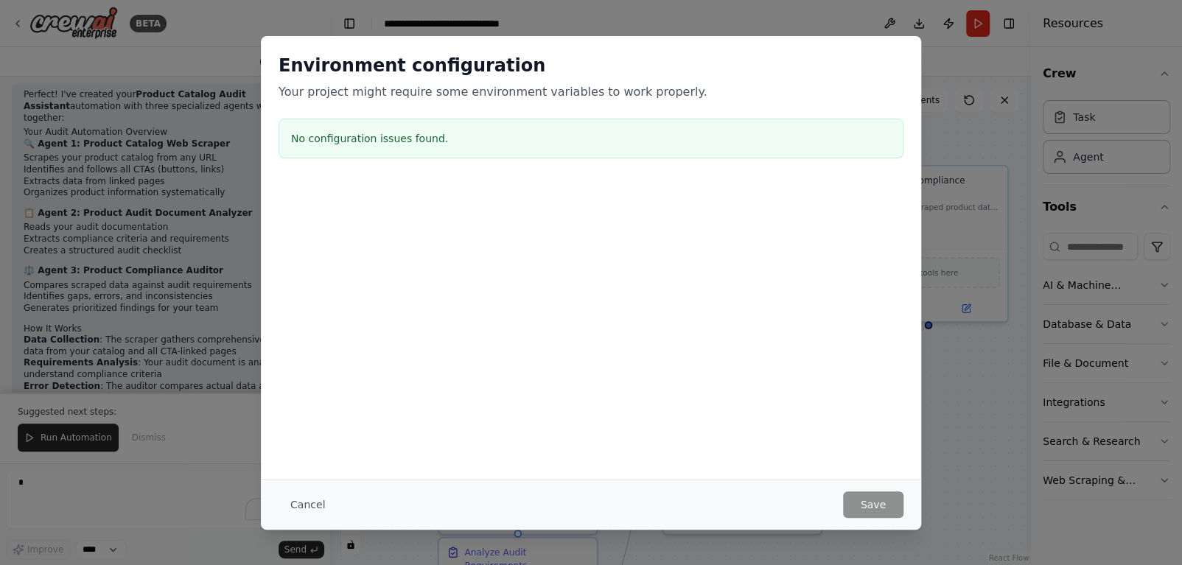
click at [193, 431] on div "Environment configuration Your project might require some environment variables…" at bounding box center [591, 282] width 1182 height 565
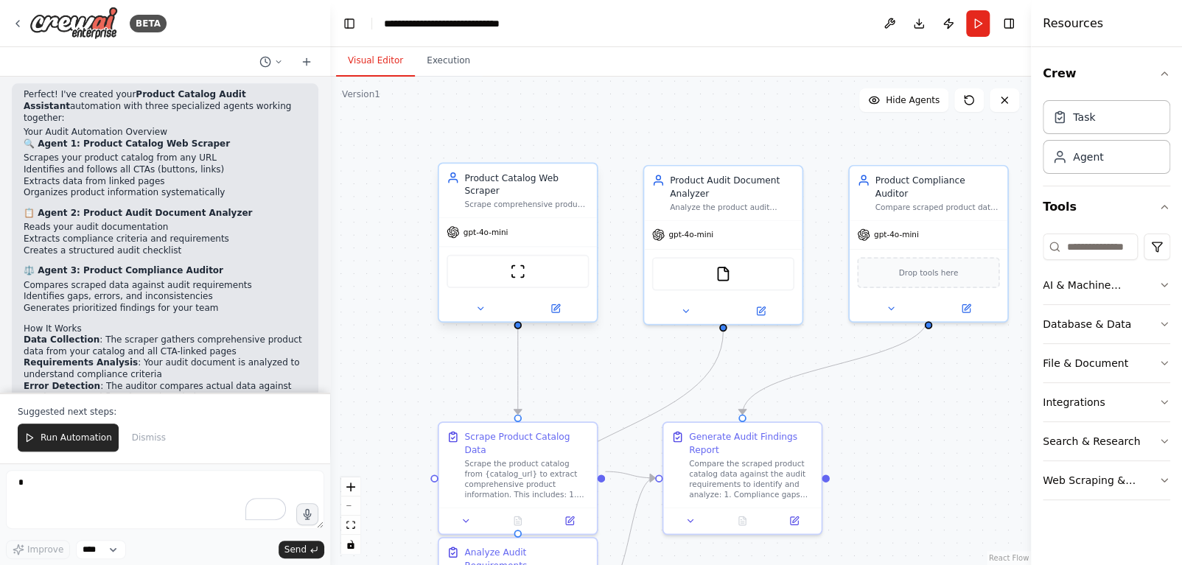
click at [481, 198] on div "Product Catalog Web Scraper Scrape comprehensive product data from {catalog_url…" at bounding box center [518, 191] width 158 height 54
click at [488, 200] on div "Scrape comprehensive product data from {catalog_url} including main catalog con…" at bounding box center [526, 205] width 125 height 10
click at [484, 304] on icon at bounding box center [480, 309] width 10 height 10
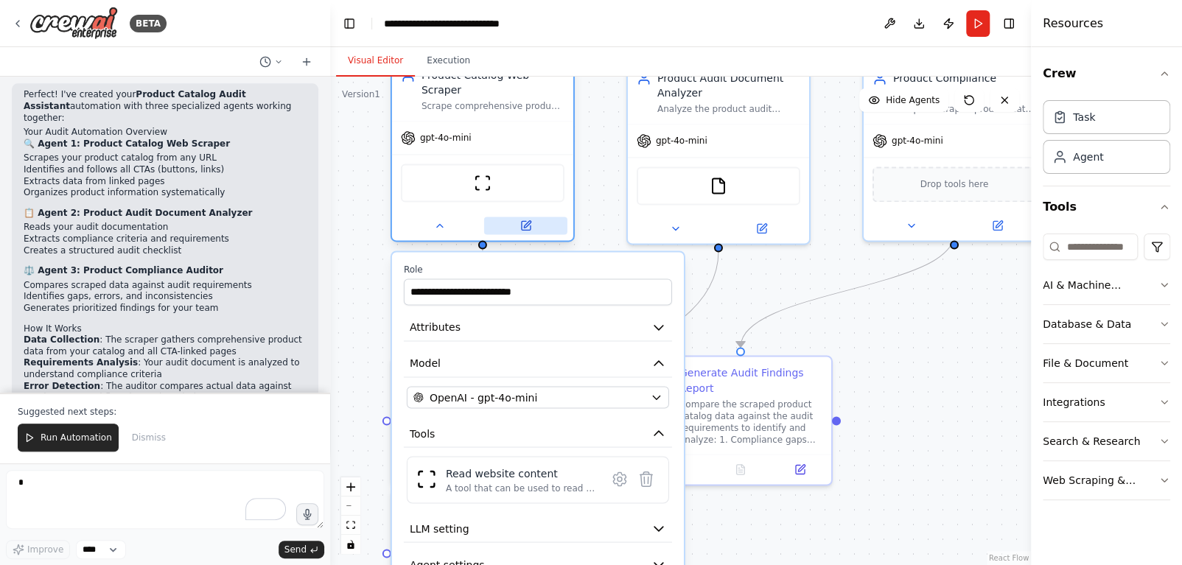
click at [528, 221] on icon at bounding box center [527, 224] width 7 height 7
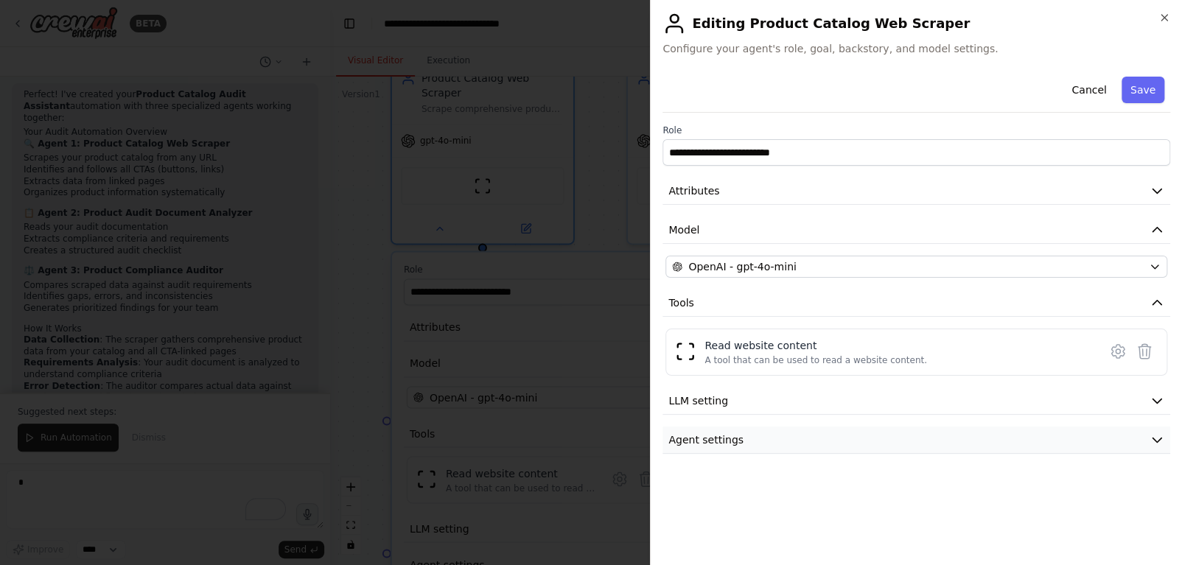
click at [1151, 433] on icon "button" at bounding box center [1157, 440] width 15 height 15
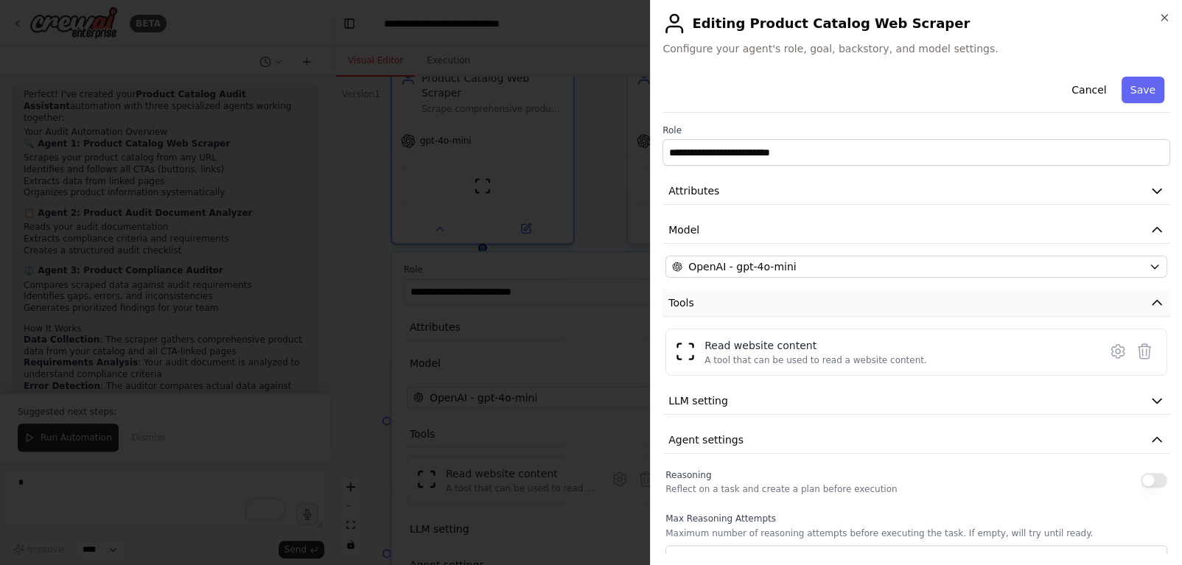
click at [1139, 290] on button "Tools" at bounding box center [917, 303] width 508 height 27
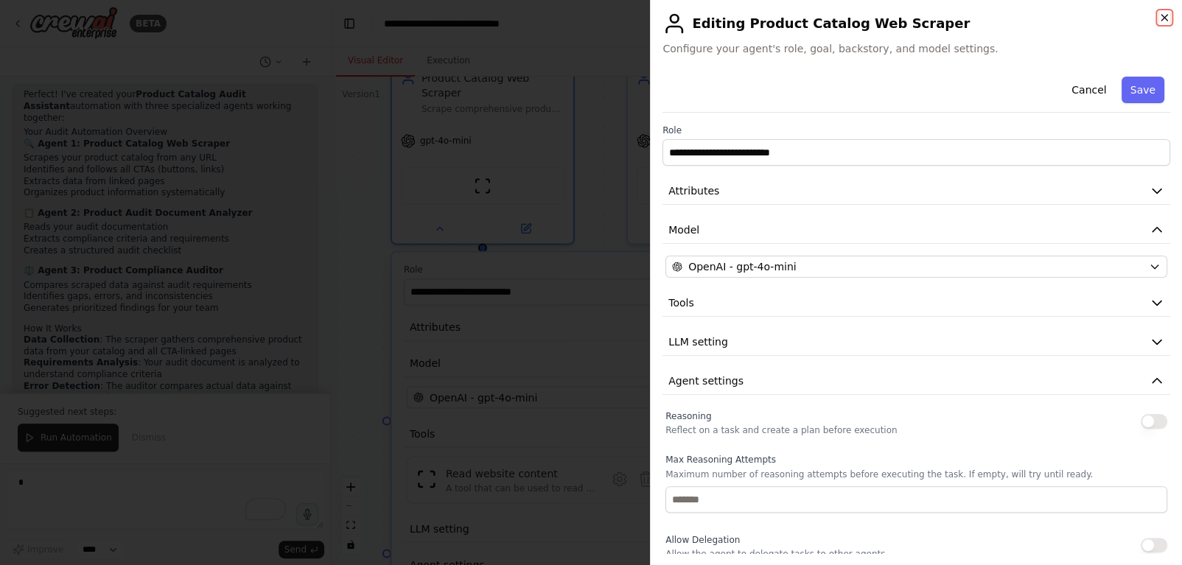
click at [1165, 13] on icon "button" at bounding box center [1165, 18] width 12 height 12
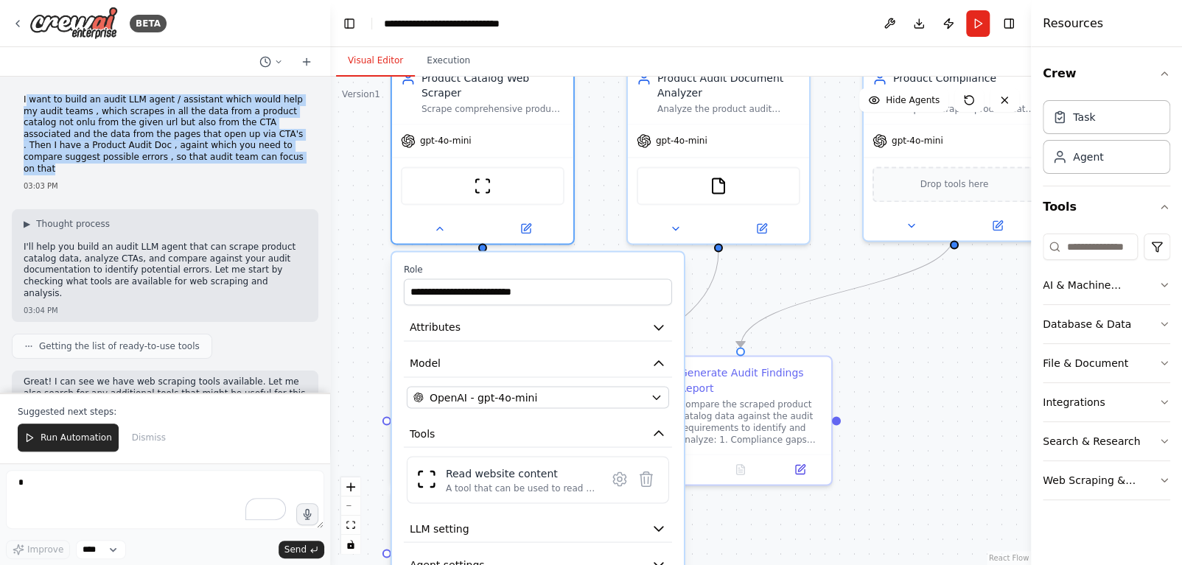
drag, startPoint x: 27, startPoint y: 100, endPoint x: 226, endPoint y: 156, distance: 206.5
click at [220, 156] on p "I want to build an audit LLM agent / assistant which would help my audit teams …" at bounding box center [165, 134] width 283 height 80
click at [229, 158] on p "I want to build an audit LLM agent / assistant which would help my audit teams …" at bounding box center [165, 134] width 283 height 80
drag, startPoint x: 215, startPoint y: 156, endPoint x: 23, endPoint y: 104, distance: 199.2
click at [24, 104] on p "I want to build an audit LLM agent / assistant which would help my audit teams …" at bounding box center [165, 134] width 283 height 80
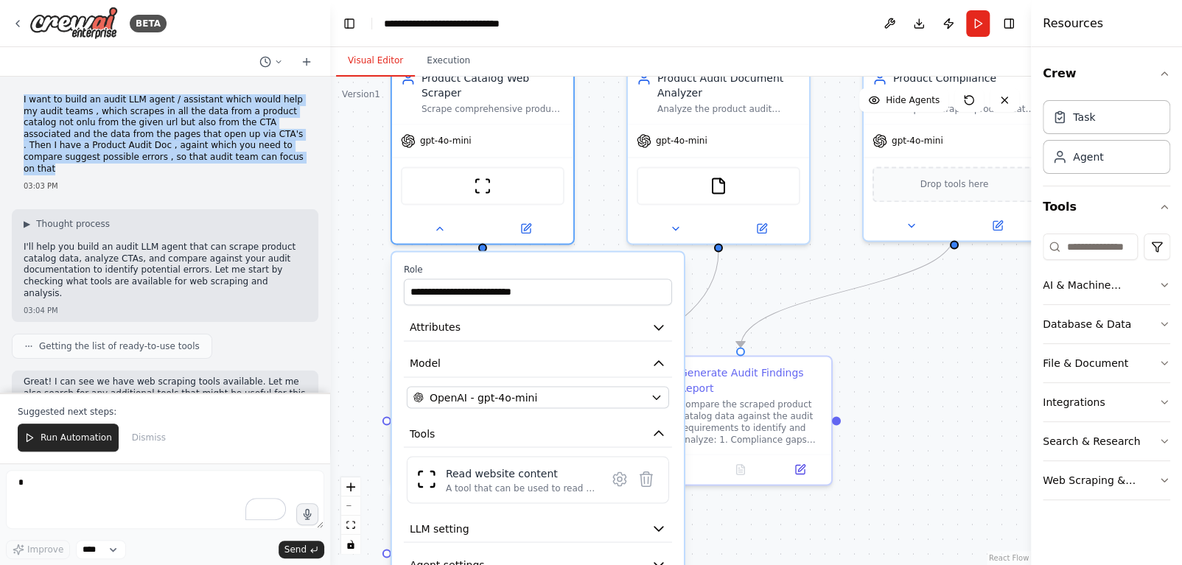
copy p "I want to build an audit LLM agent / assistant which would help my audit teams …"
